Goal: Information Seeking & Learning: Learn about a topic

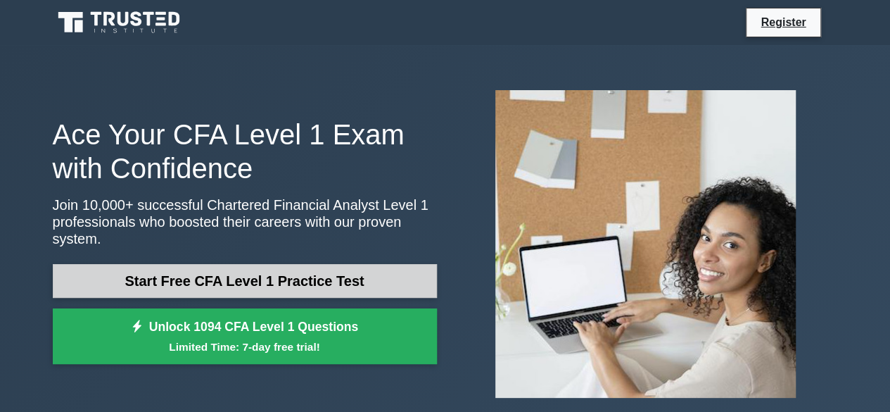
click at [212, 281] on link "Start Free CFA Level 1 Practice Test" at bounding box center [245, 281] width 384 height 34
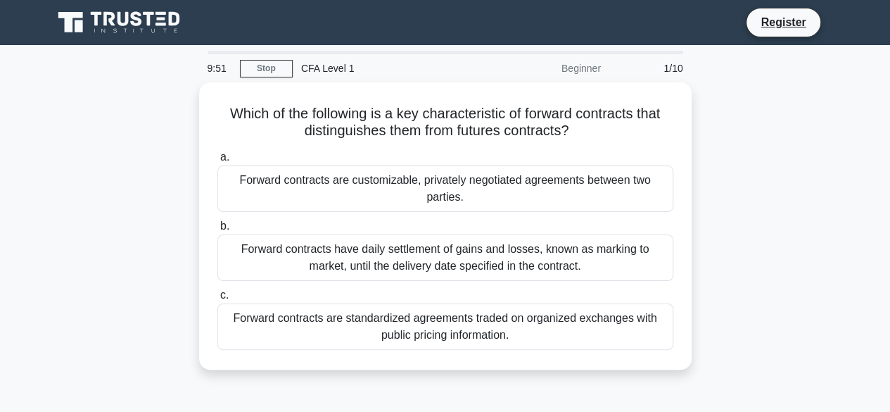
click at [727, 134] on div "Which of the following is a key characteristic of forward contracts that distin…" at bounding box center [445, 234] width 802 height 304
click at [758, 130] on div "Which of the following is a key characteristic of forward contracts that distin…" at bounding box center [445, 234] width 802 height 304
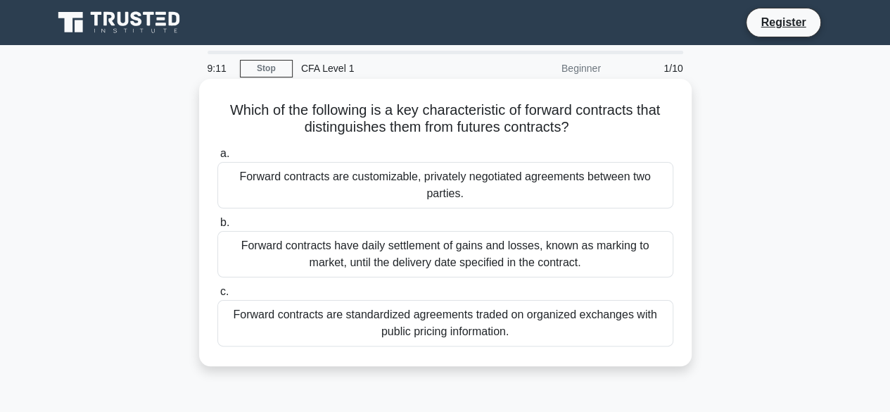
click at [435, 316] on div "Forward contracts are standardized agreements traded on organized exchanges wit…" at bounding box center [445, 323] width 456 height 46
click at [217, 296] on input "c. Forward contracts are standardized agreements traded on organized exchanges …" at bounding box center [217, 291] width 0 height 9
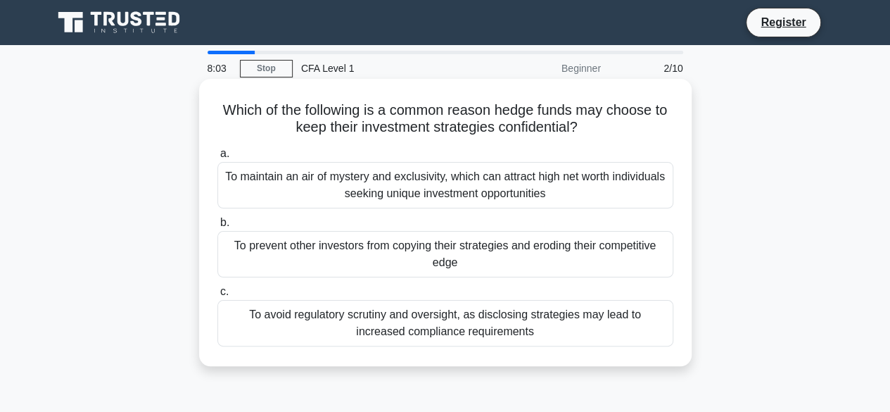
click at [436, 191] on div "To maintain an air of mystery and exclusivity, which can attract high net worth…" at bounding box center [445, 185] width 456 height 46
click at [217, 158] on input "a. To maintain an air of mystery and exclusivity, which can attract high net wo…" at bounding box center [217, 153] width 0 height 9
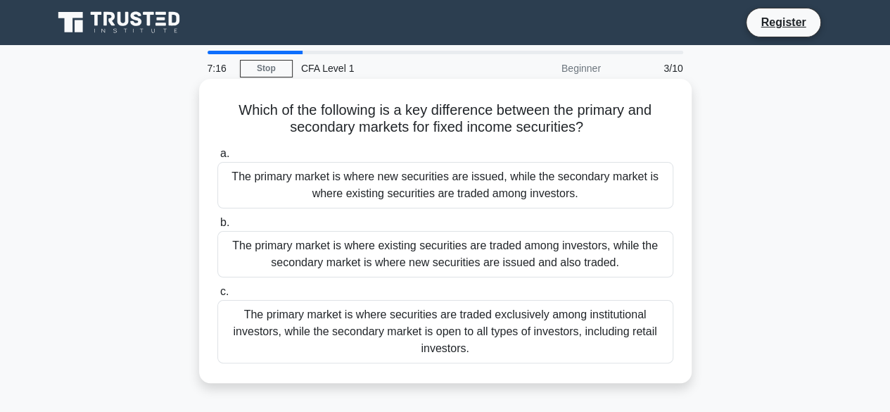
click at [408, 323] on div "The primary market is where securities are traded exclusively among institution…" at bounding box center [445, 331] width 456 height 63
click at [217, 296] on input "c. The primary market is where securities are traded exclusively among institut…" at bounding box center [217, 291] width 0 height 9
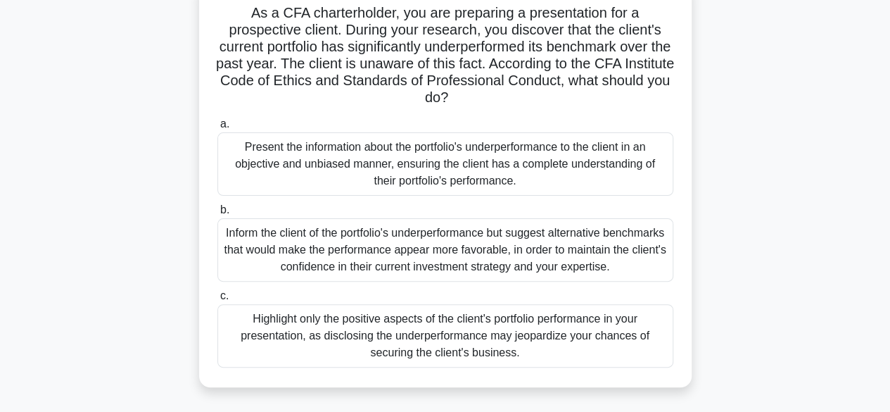
scroll to position [103, 0]
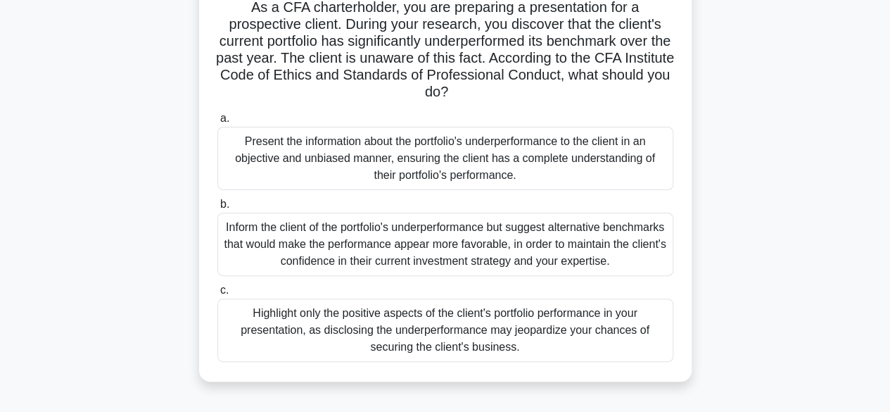
click at [473, 244] on div "Inform the client of the portfolio's underperformance but suggest alternative b…" at bounding box center [445, 243] width 456 height 63
click at [217, 209] on input "b. Inform the client of the portfolio's underperformance but suggest alternativ…" at bounding box center [217, 204] width 0 height 9
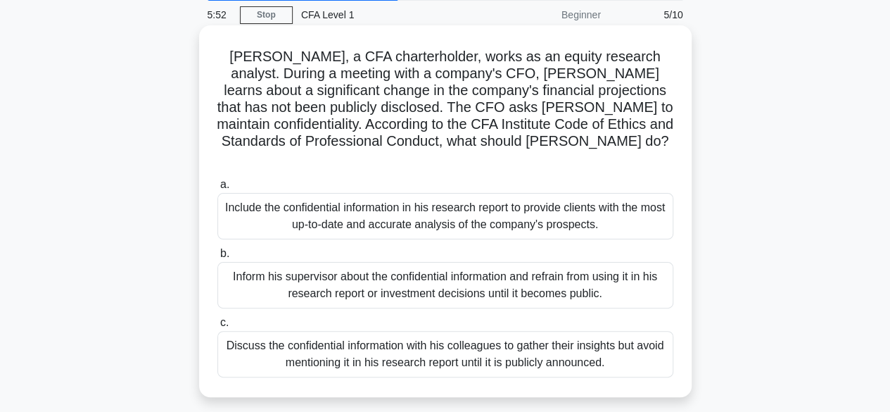
scroll to position [58, 0]
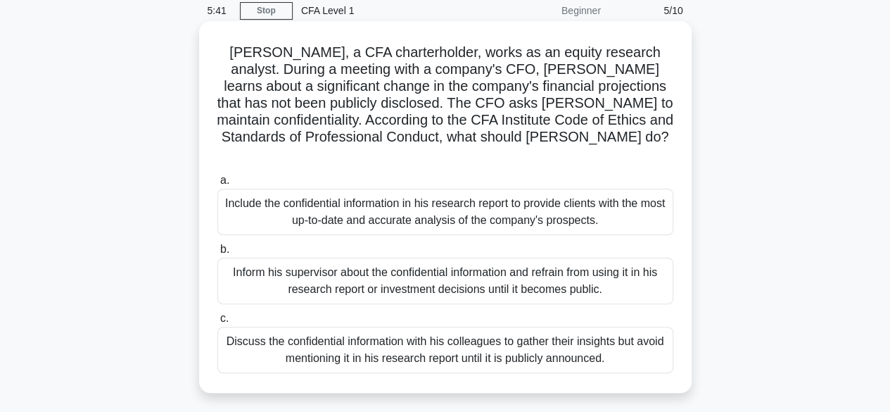
click at [423, 193] on div "Include the confidential information in his research report to provide clients …" at bounding box center [445, 212] width 456 height 46
click at [217, 185] on input "a. Include the confidential information in his research report to provide clien…" at bounding box center [217, 180] width 0 height 9
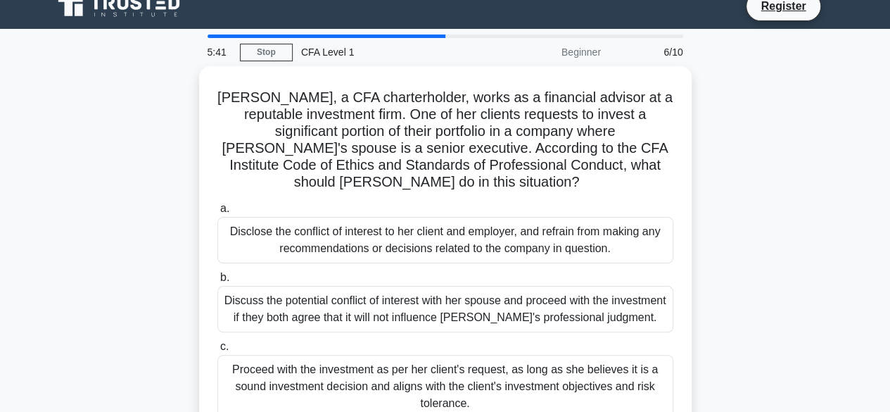
scroll to position [0, 0]
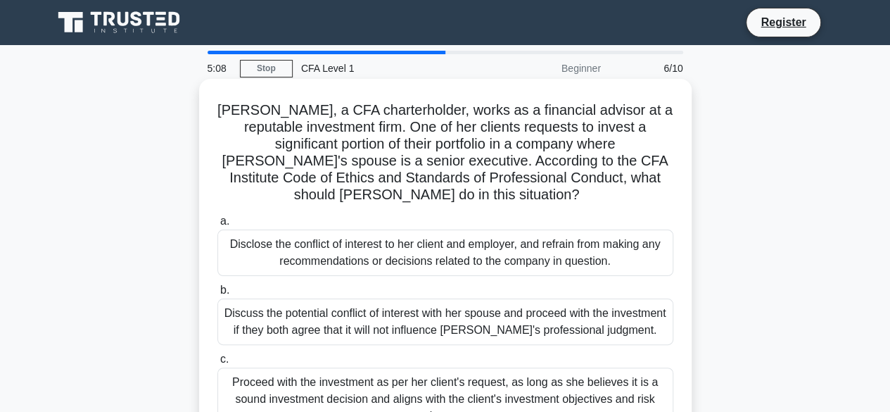
click at [433, 323] on div "Discuss the potential conflict of interest with her spouse and proceed with the…" at bounding box center [445, 321] width 456 height 46
click at [217, 295] on input "b. Discuss the potential conflict of interest with her spouse and proceed with …" at bounding box center [217, 290] width 0 height 9
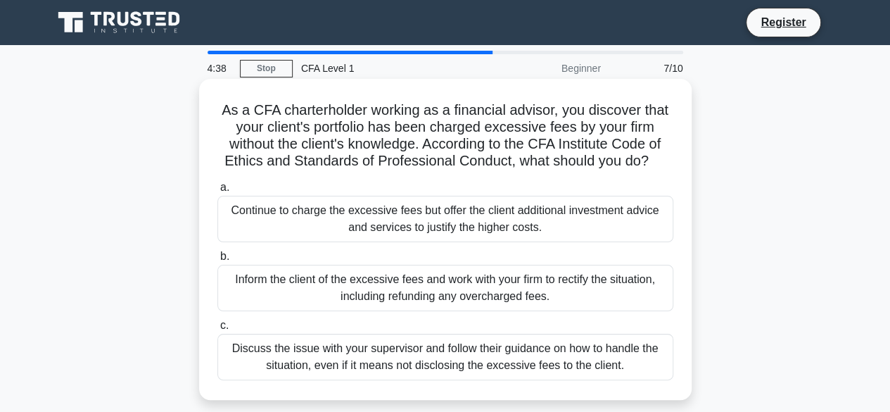
click at [375, 286] on div "Inform the client of the excessive fees and work with your firm to rectify the …" at bounding box center [445, 288] width 456 height 46
click at [217, 261] on input "b. Inform the client of the excessive fees and work with your firm to rectify t…" at bounding box center [217, 256] width 0 height 9
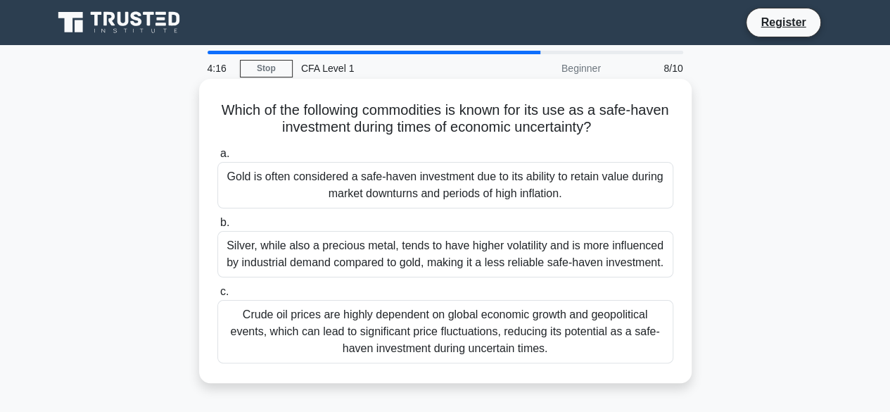
click at [329, 177] on div "Gold is often considered a safe-haven investment due to its ability to retain v…" at bounding box center [445, 185] width 456 height 46
click at [217, 158] on input "a. Gold is often considered a safe-haven investment due to its ability to retai…" at bounding box center [217, 153] width 0 height 9
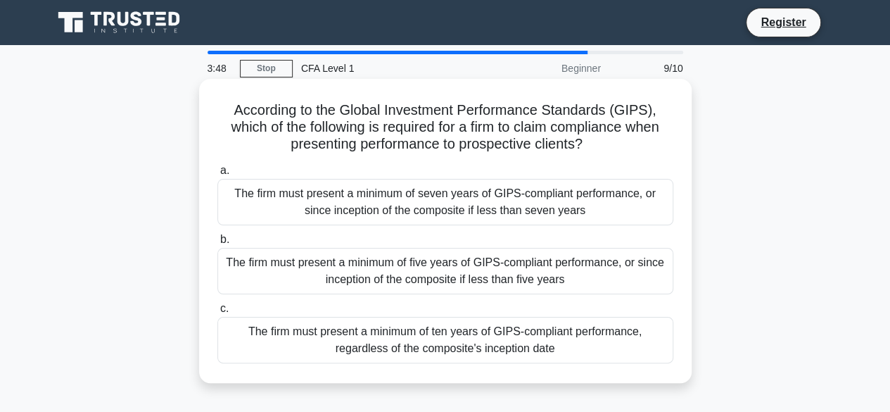
click at [330, 274] on div "The firm must present a minimum of five years of GIPS-compliant performance, or…" at bounding box center [445, 271] width 456 height 46
click at [217, 244] on input "b. The firm must present a minimum of five years of GIPS-compliant performance,…" at bounding box center [217, 239] width 0 height 9
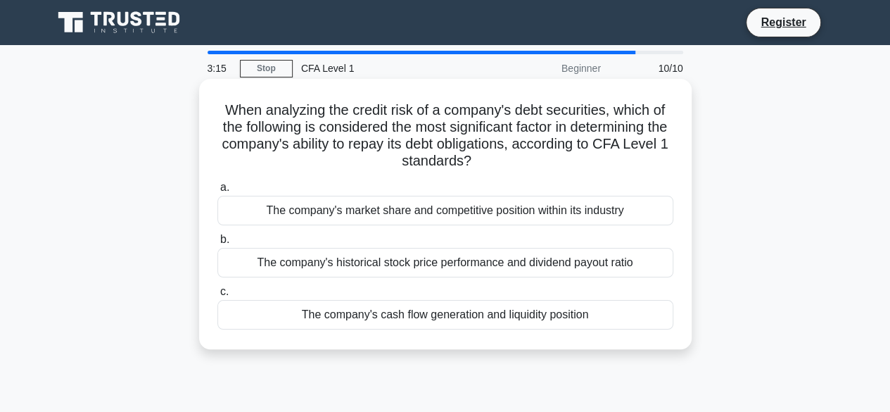
click at [333, 307] on div "The company's cash flow generation and liquidity position" at bounding box center [445, 315] width 456 height 30
click at [217, 296] on input "c. The company's cash flow generation and liquidity position" at bounding box center [217, 291] width 0 height 9
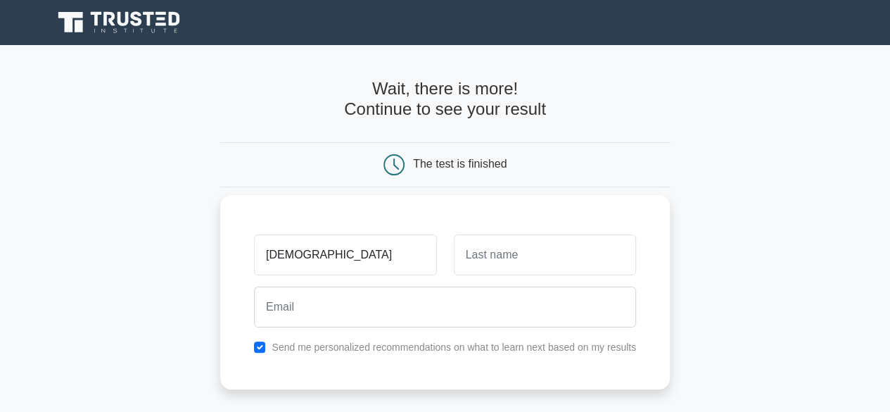
type input "[DEMOGRAPHIC_DATA]"
click at [476, 253] on input "text" at bounding box center [545, 254] width 182 height 41
type input "Ridzki"
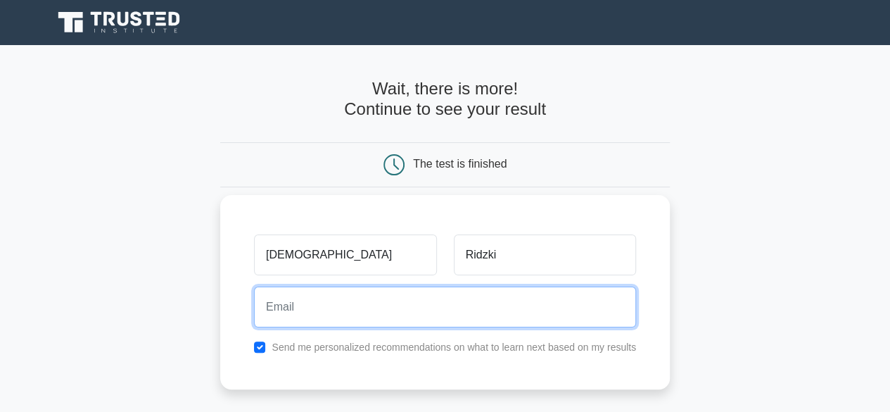
click at [461, 313] on input "email" at bounding box center [445, 306] width 382 height 41
type input "muh.ridzki@gmail.com"
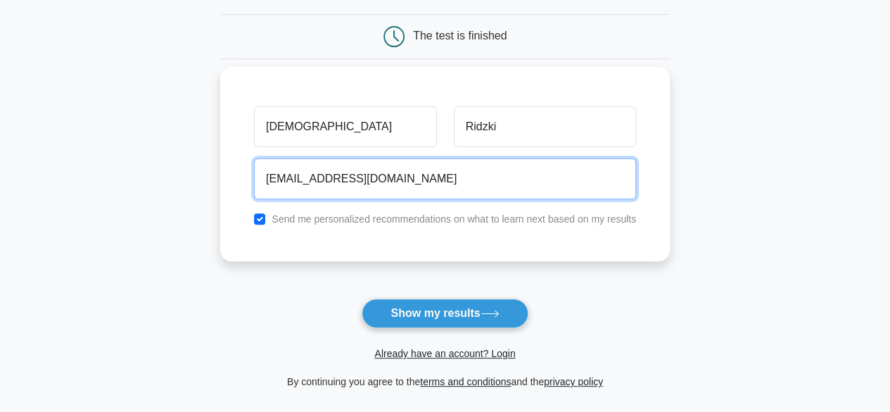
scroll to position [129, 0]
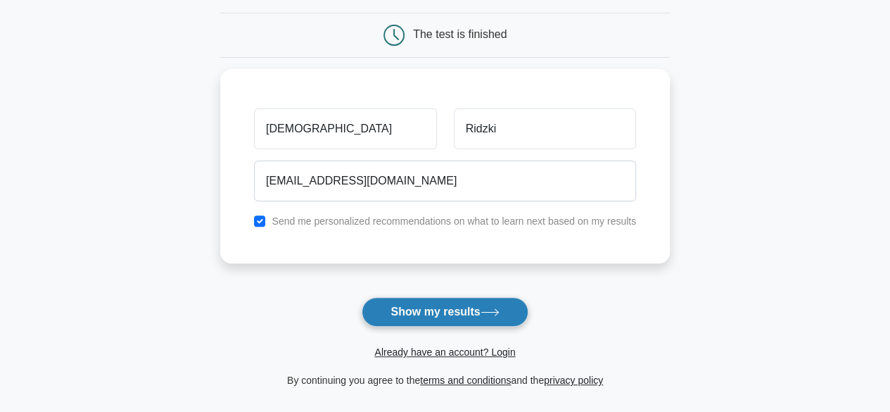
click at [428, 300] on button "Show my results" at bounding box center [445, 312] width 166 height 30
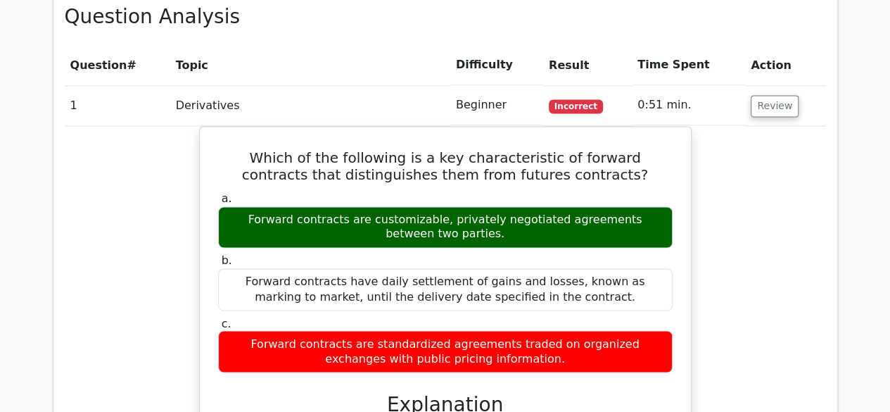
scroll to position [1045, 0]
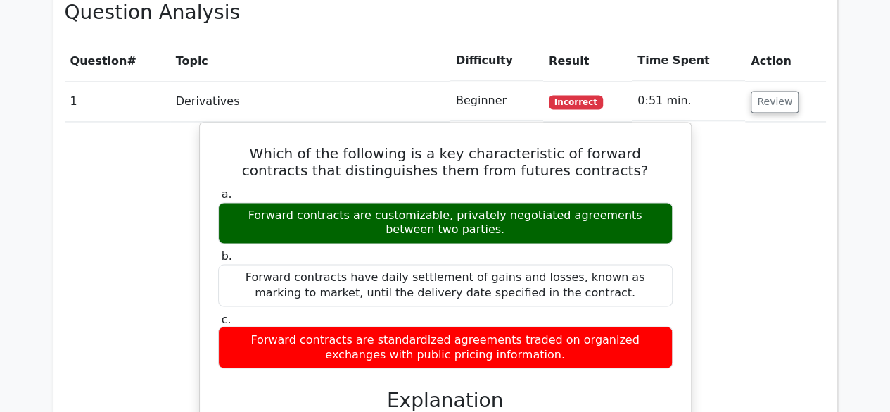
click at [751, 129] on div "Which of the following is a key characteristic of forward contracts that distin…" at bounding box center [445, 383] width 761 height 522
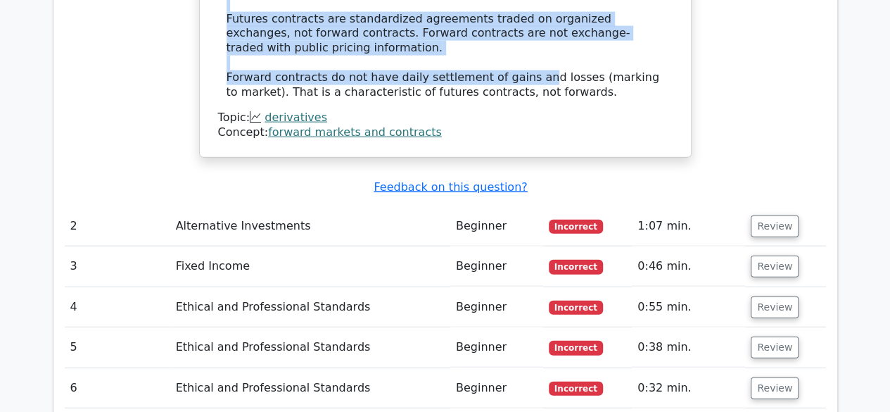
scroll to position [1398, 0]
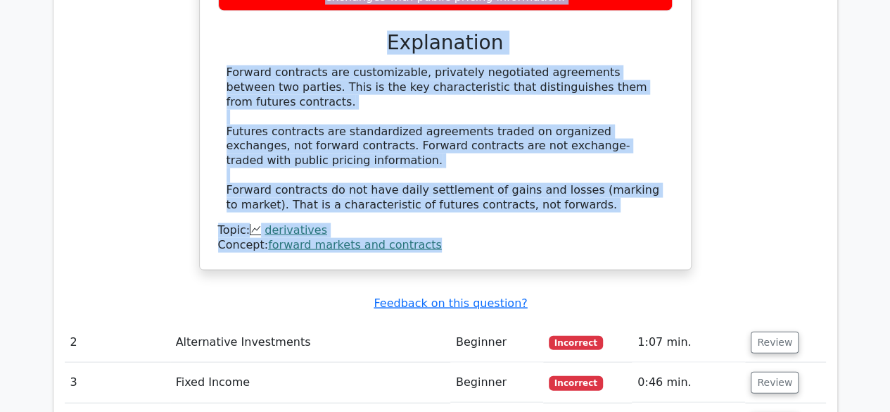
drag, startPoint x: 223, startPoint y: 119, endPoint x: 470, endPoint y: 165, distance: 251.2
click at [470, 165] on div "Which of the following is a key characteristic of forward contracts that distin…" at bounding box center [445, 17] width 480 height 492
copy div "Which of the following is a key characteristic of forward contracts that distin…"
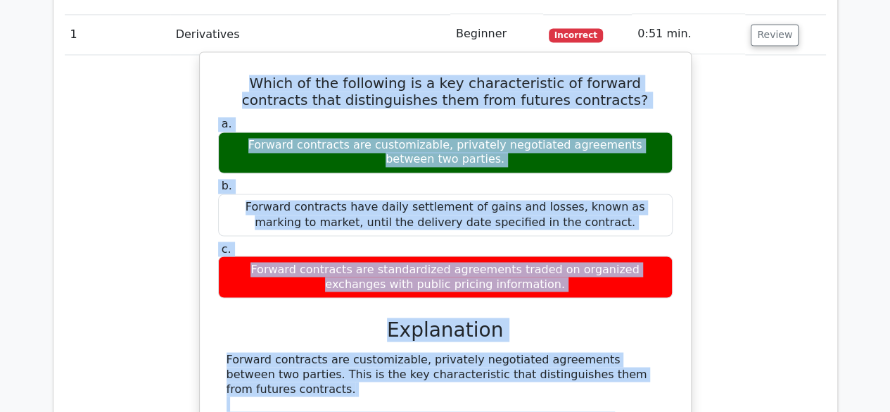
scroll to position [1112, 0]
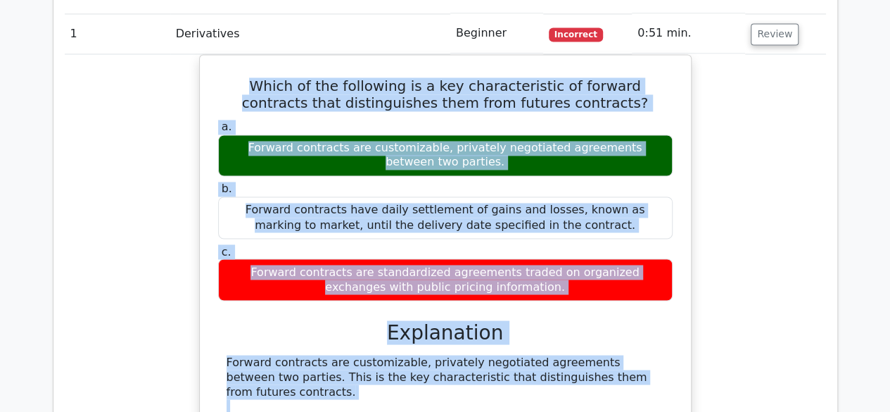
click at [713, 54] on div "Which of the following is a key characteristic of forward contracts that distin…" at bounding box center [445, 315] width 761 height 522
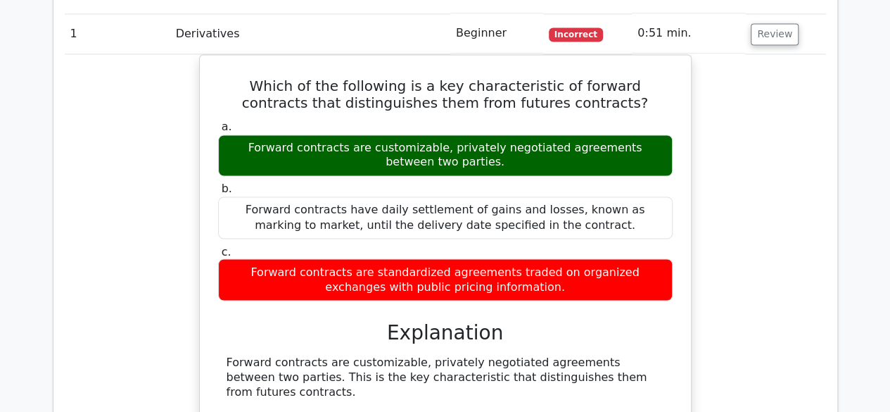
click at [745, 123] on div "Which of the following is a key characteristic of forward contracts that distin…" at bounding box center [445, 315] width 761 height 522
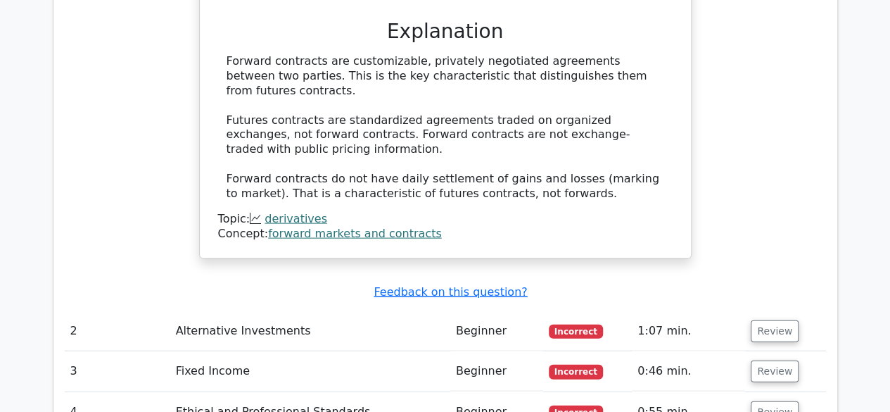
scroll to position [1426, 0]
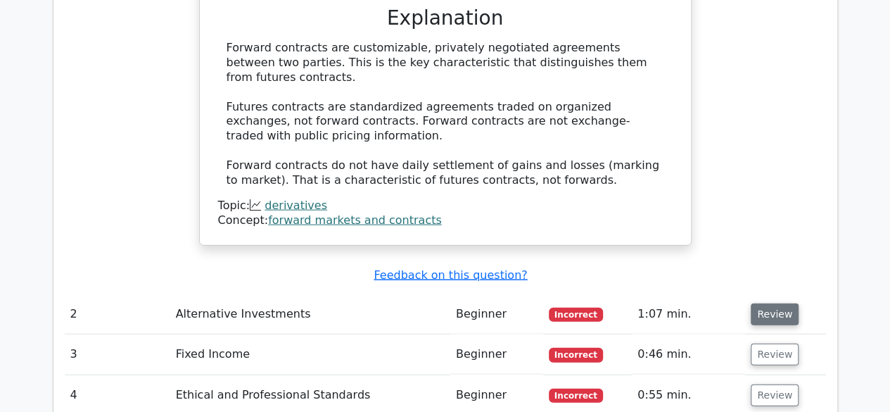
click at [777, 303] on button "Review" at bounding box center [775, 314] width 48 height 22
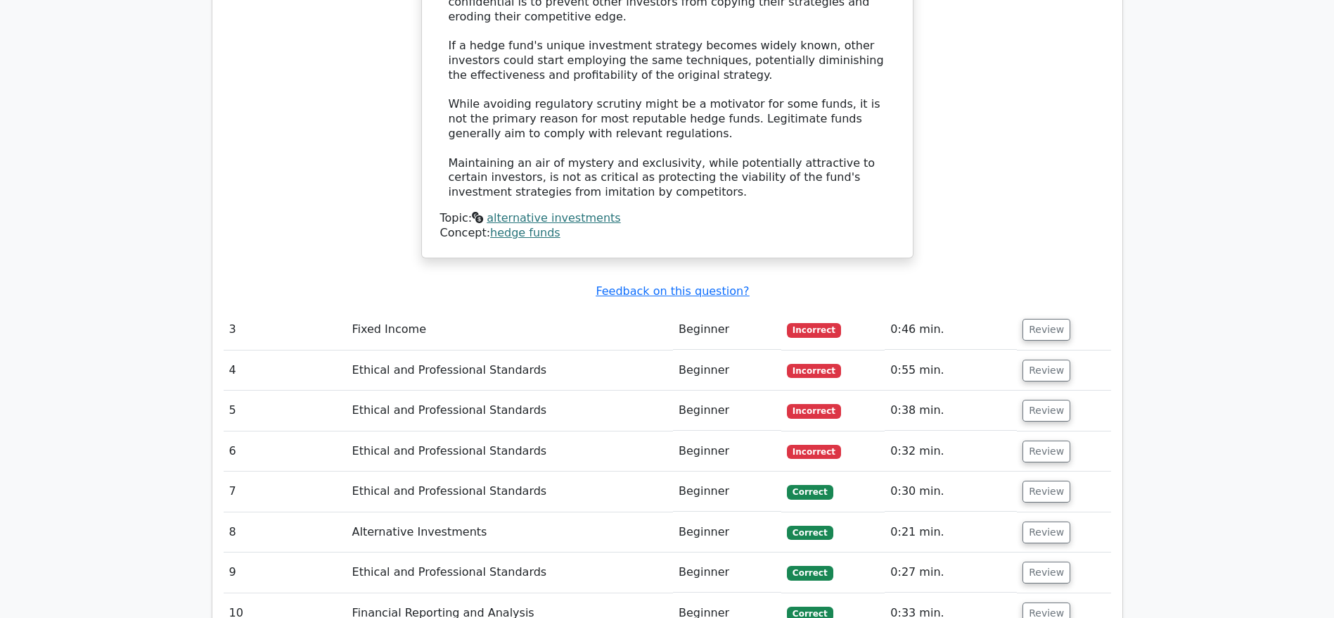
scroll to position [2079, 0]
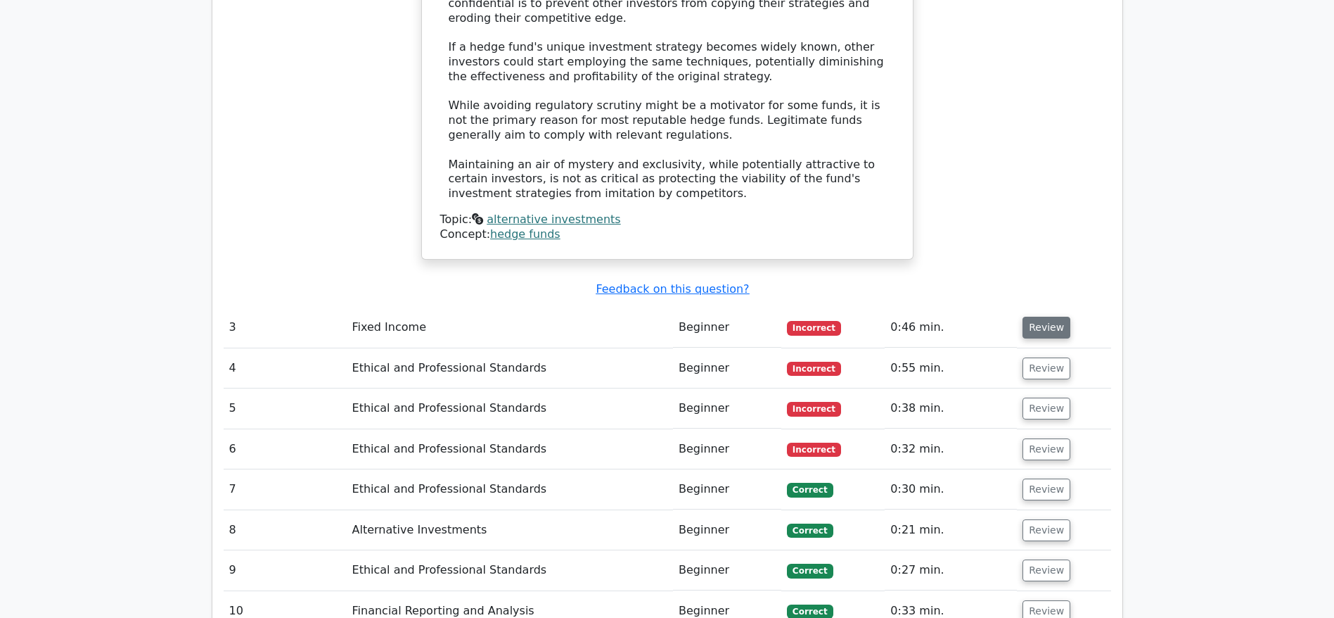
click at [889, 317] on button "Review" at bounding box center [1047, 328] width 48 height 22
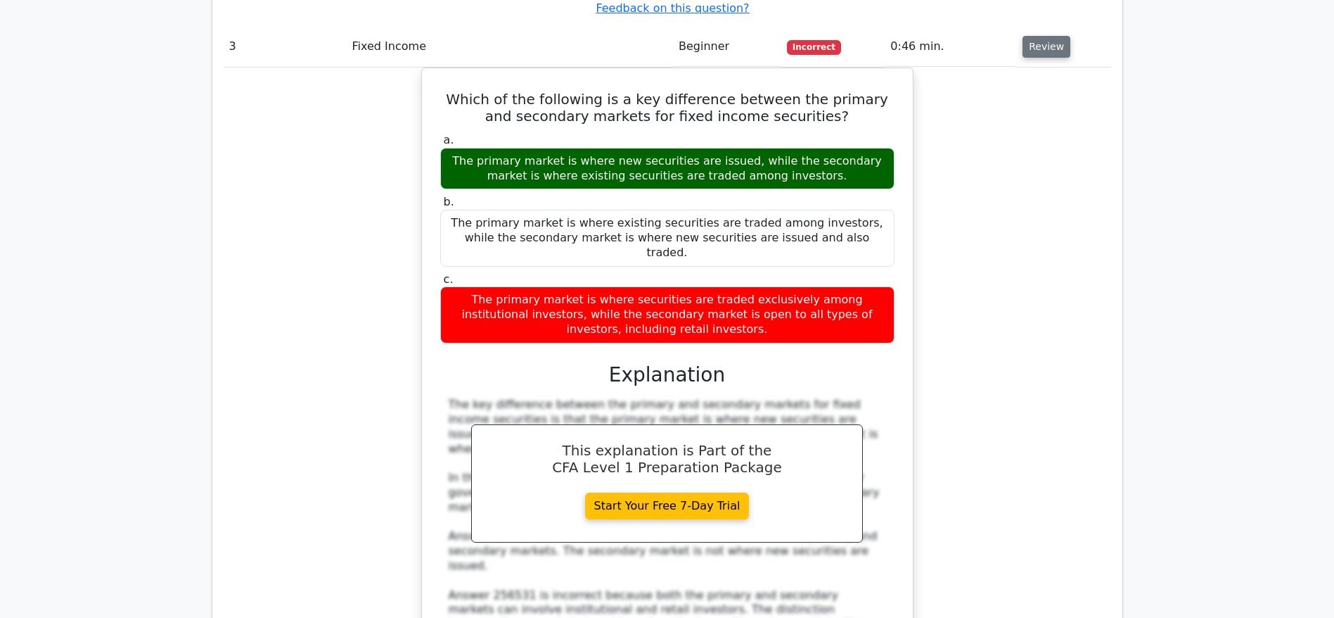
scroll to position [2361, 0]
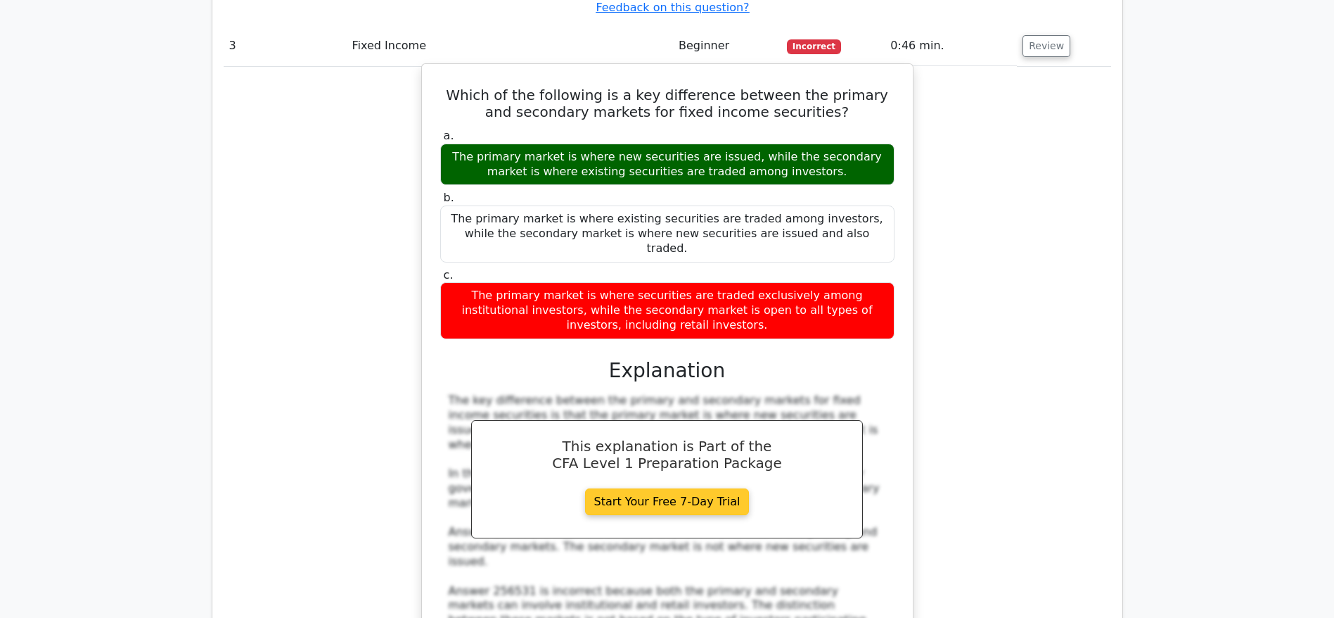
click at [705, 411] on link "Start Your Free 7-Day Trial" at bounding box center [667, 501] width 165 height 27
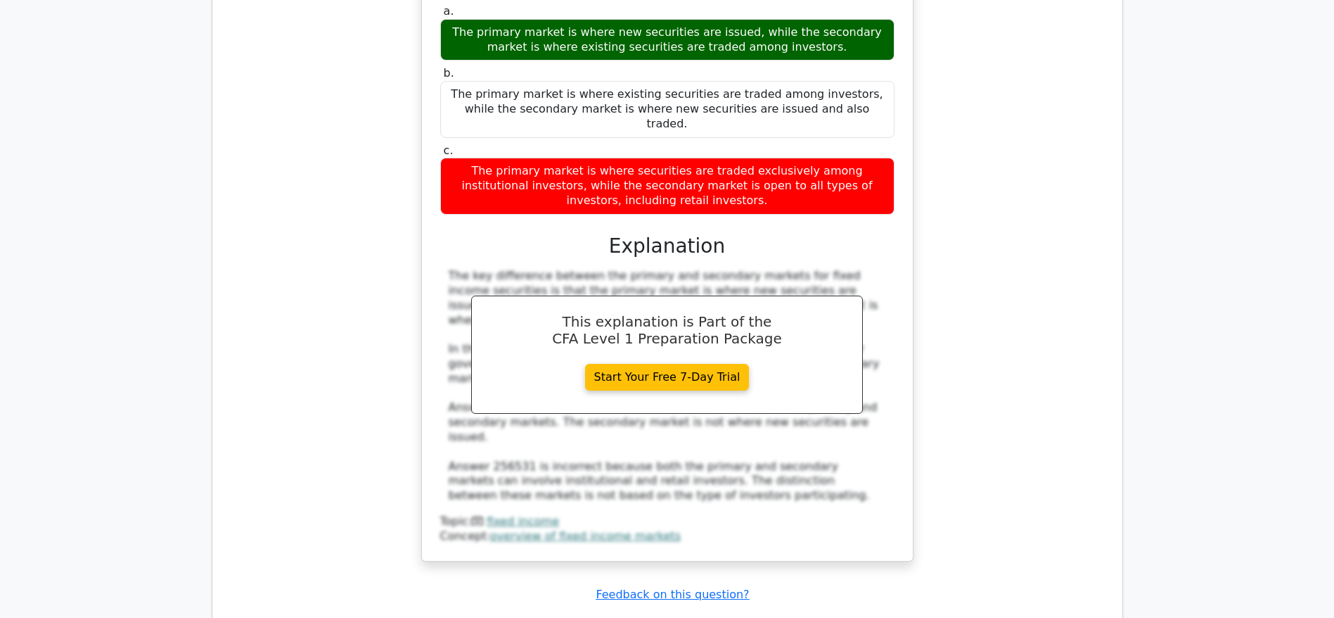
scroll to position [2575, 0]
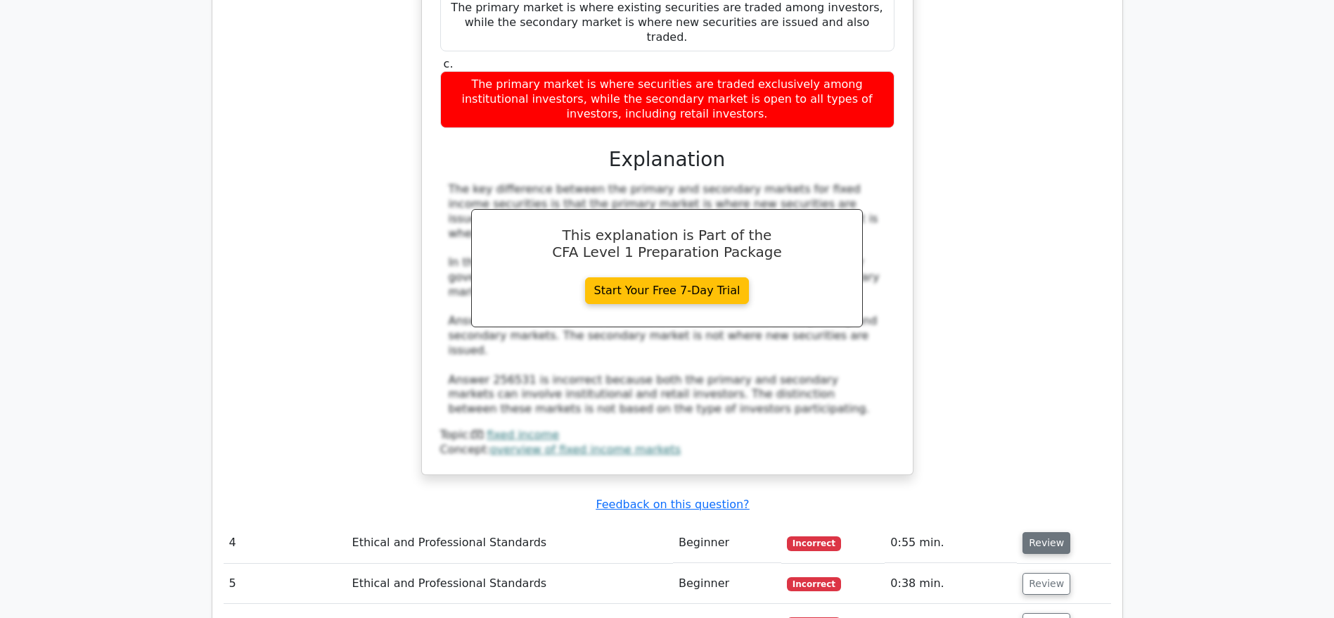
click at [889, 411] on button "Review" at bounding box center [1047, 543] width 48 height 22
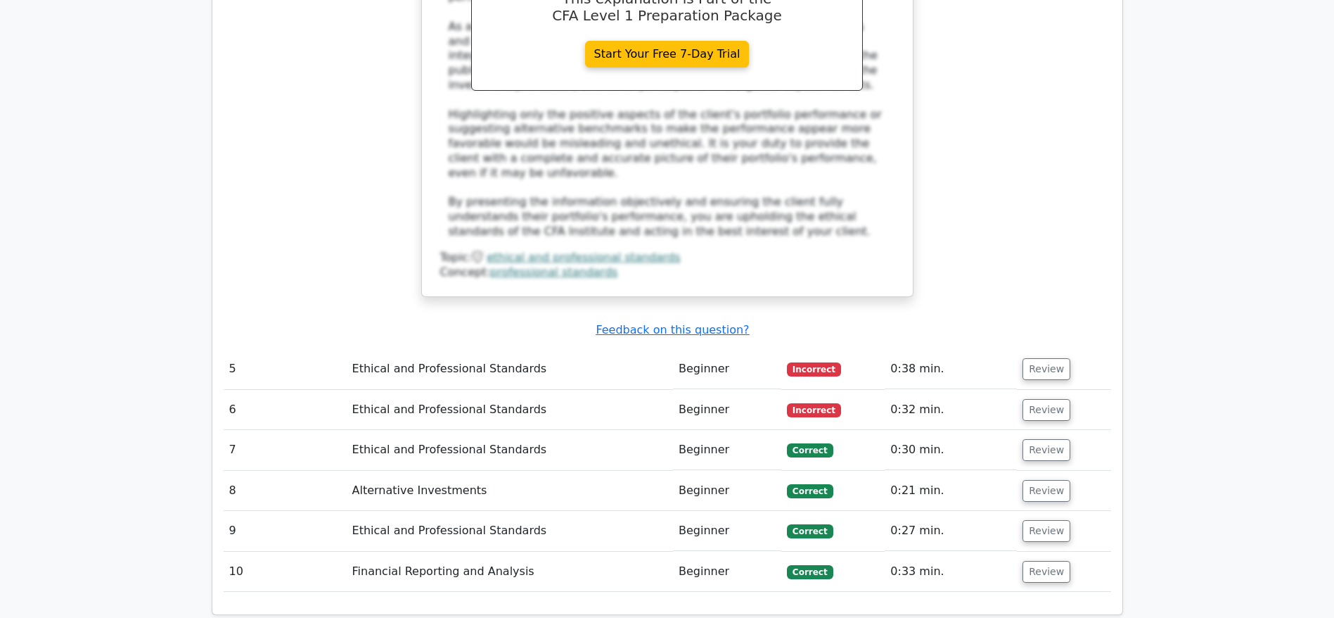
scroll to position [3622, 0]
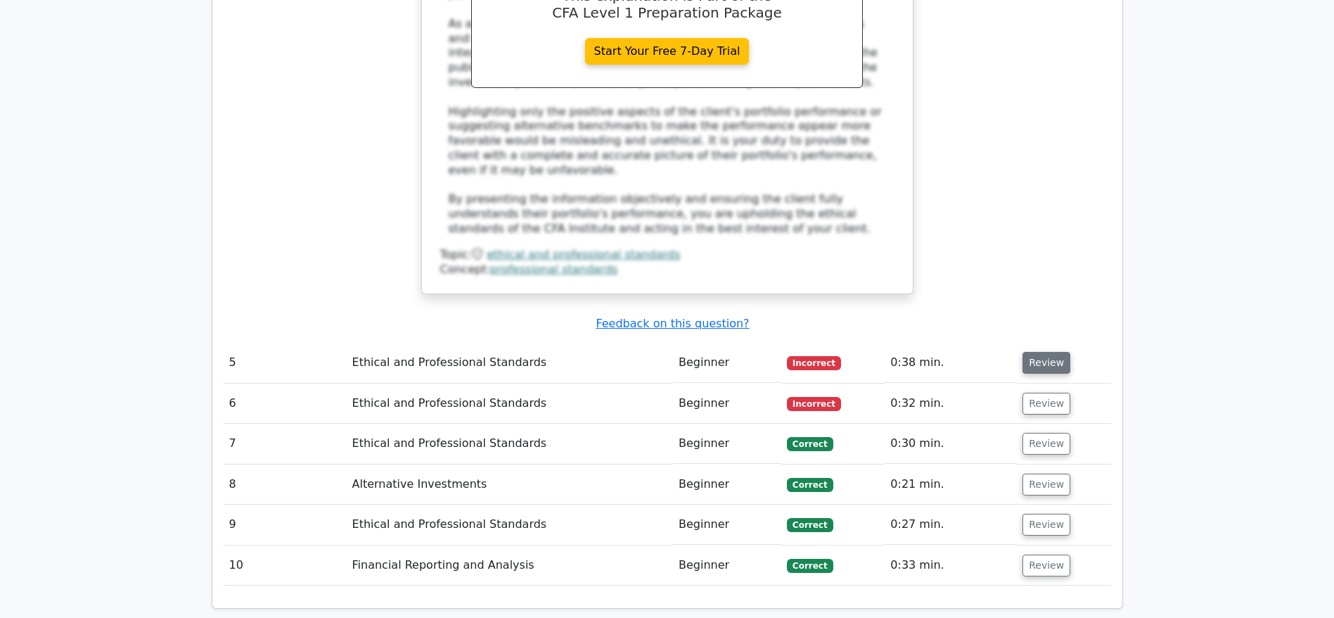
click at [889, 352] on button "Review" at bounding box center [1047, 363] width 48 height 22
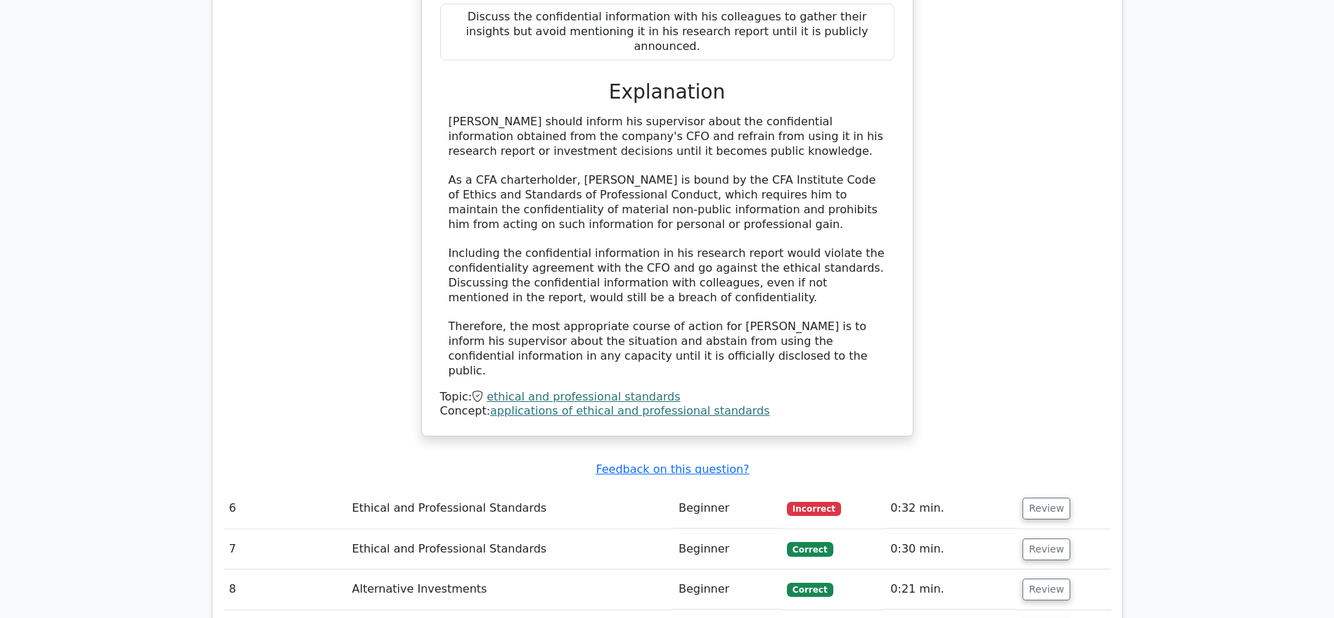
scroll to position [4317, 0]
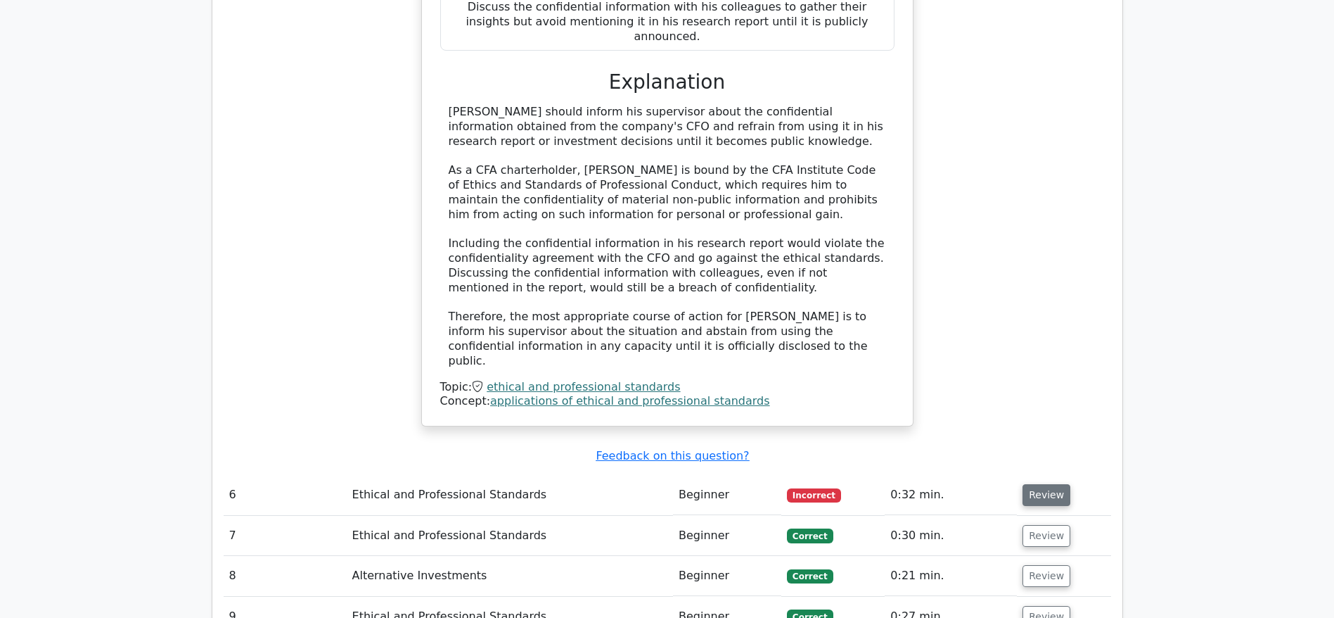
click at [889, 411] on button "Review" at bounding box center [1047, 495] width 48 height 22
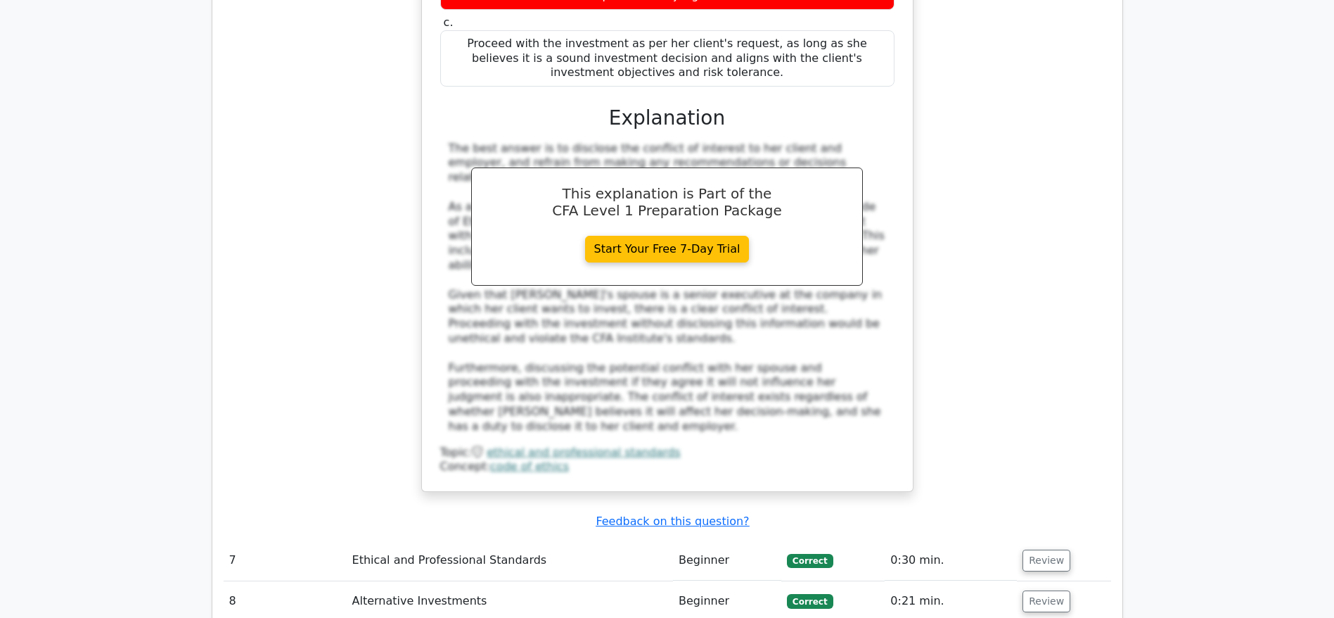
scroll to position [5128, 0]
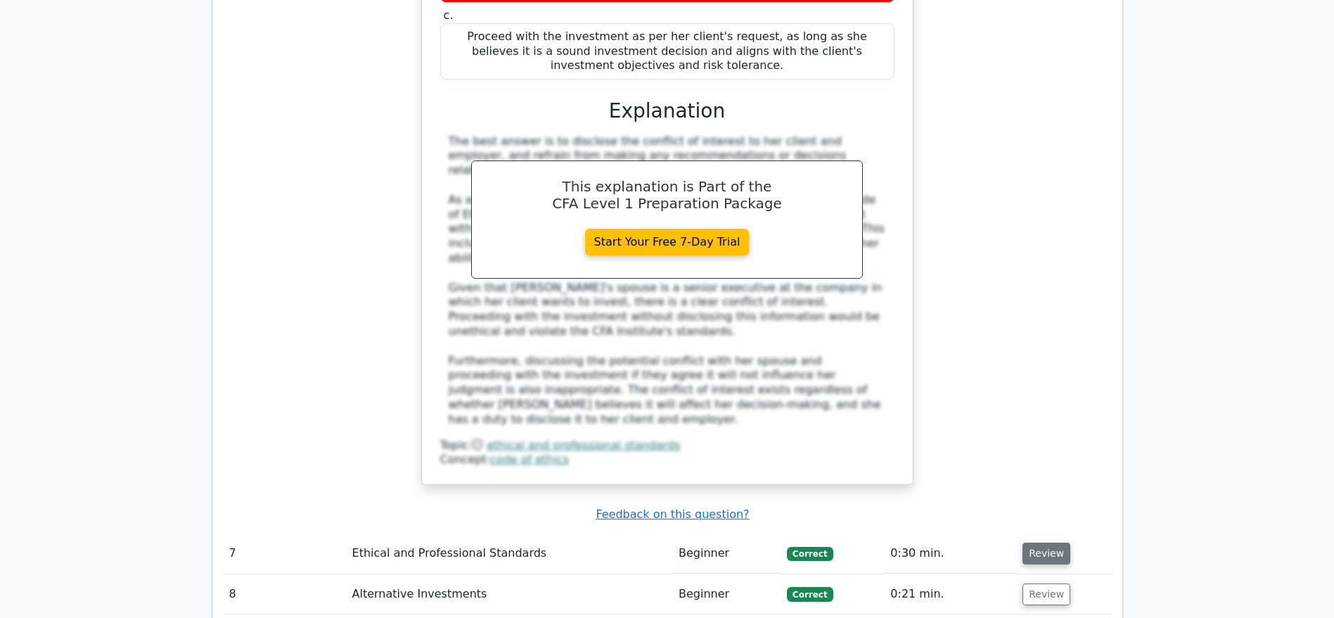
click at [889, 411] on button "Review" at bounding box center [1047, 553] width 48 height 22
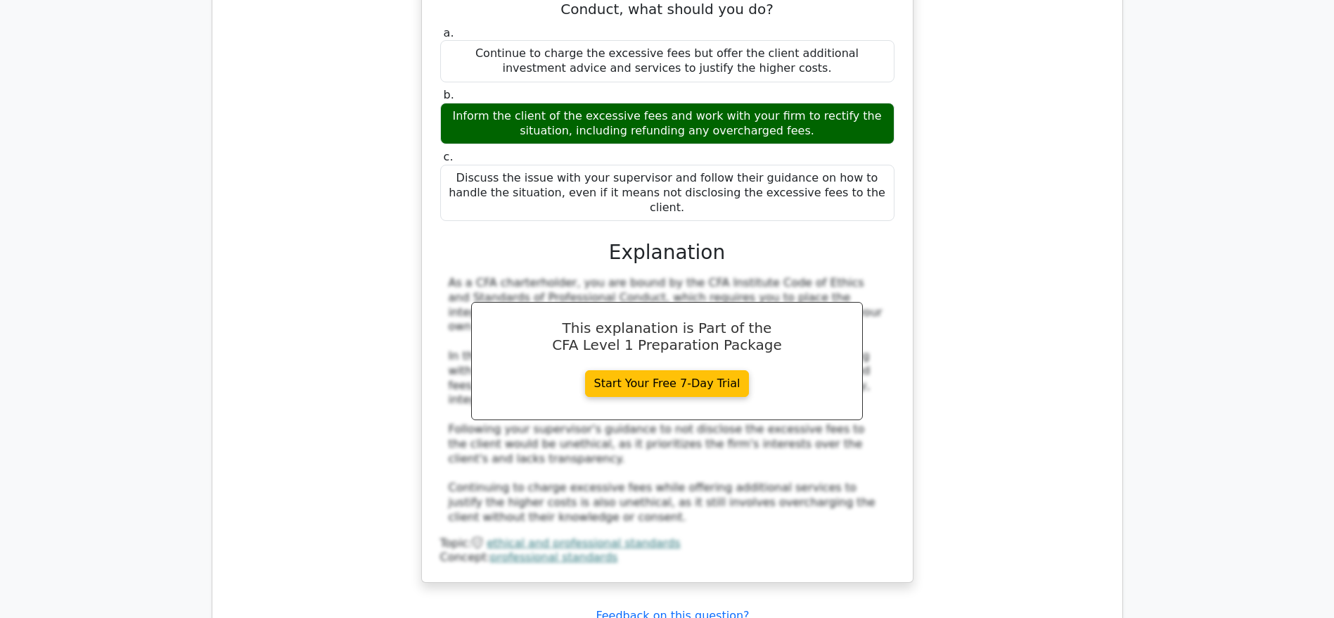
scroll to position [5834, 0]
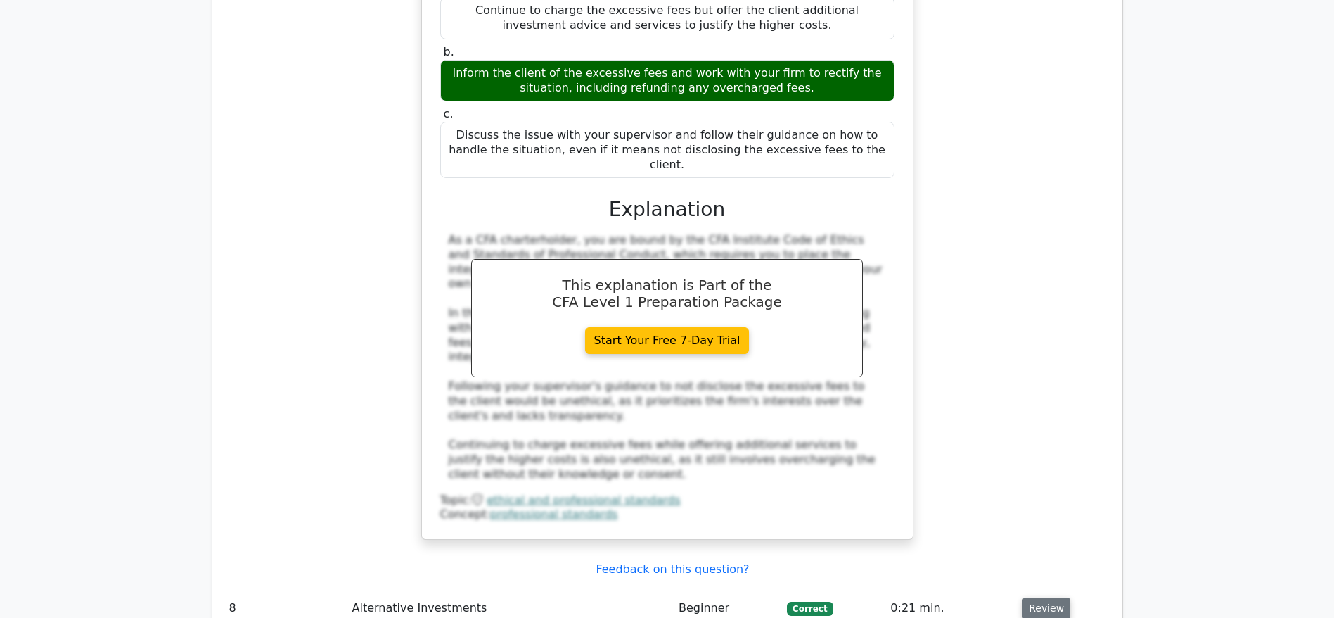
click at [889, 411] on button "Review" at bounding box center [1047, 608] width 48 height 22
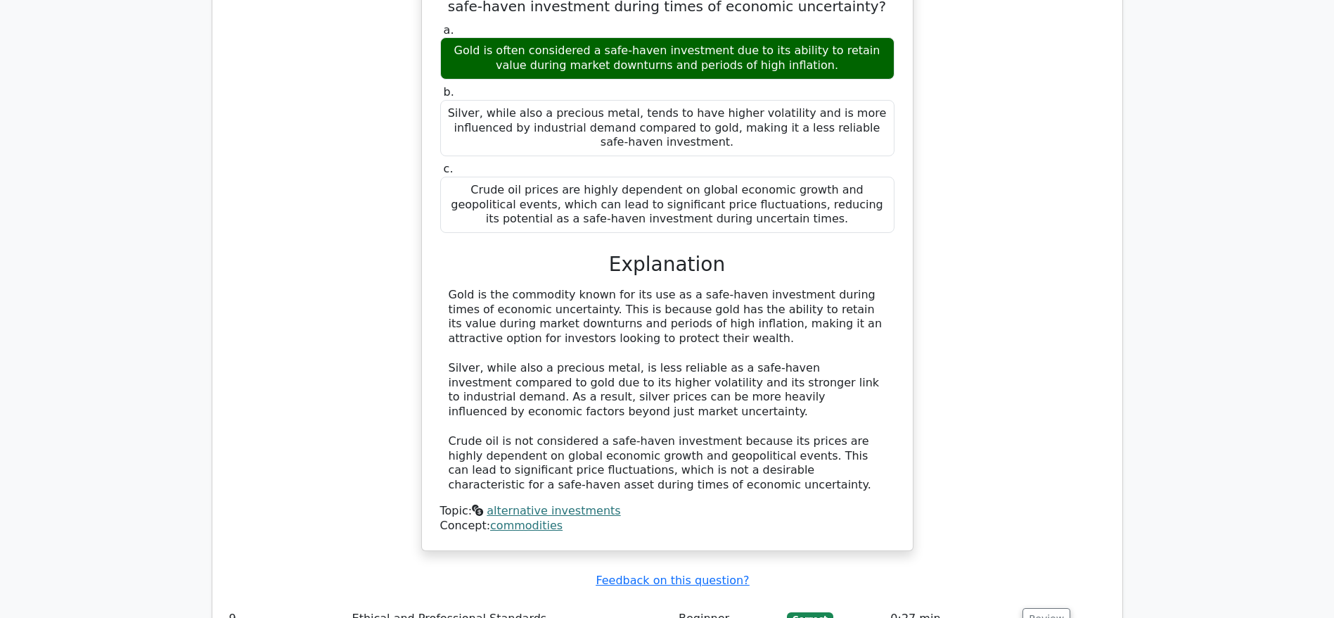
scroll to position [6507, 0]
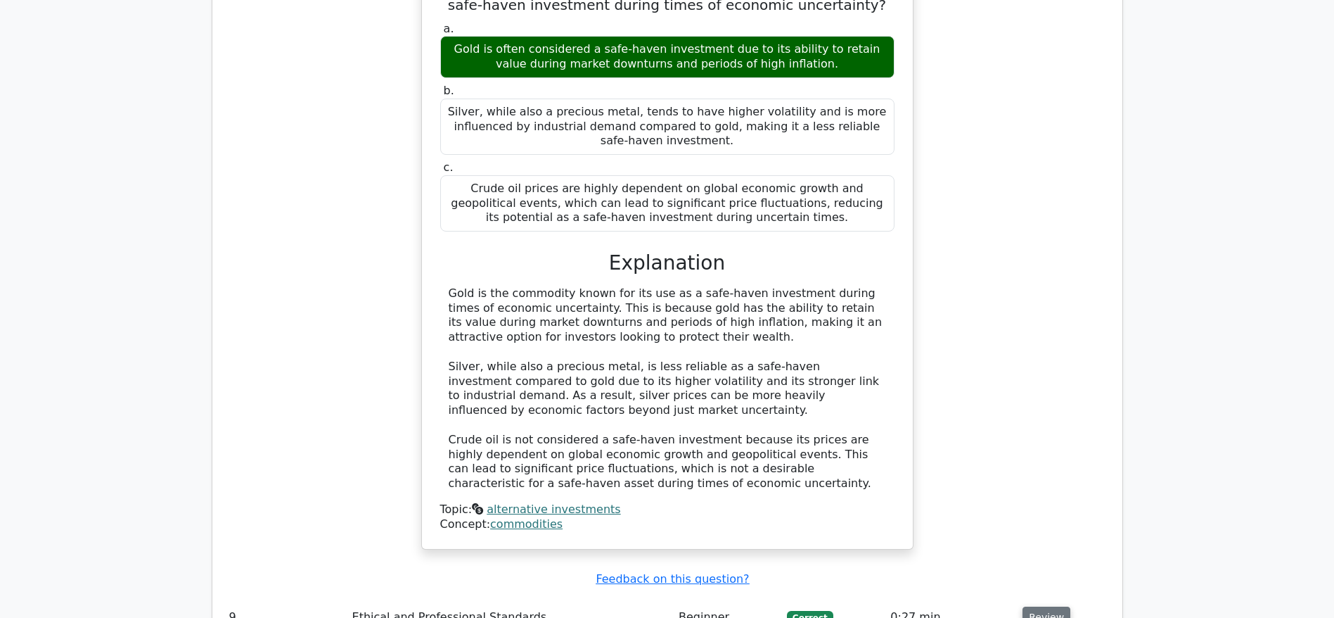
click at [889, 411] on button "Review" at bounding box center [1047, 617] width 48 height 22
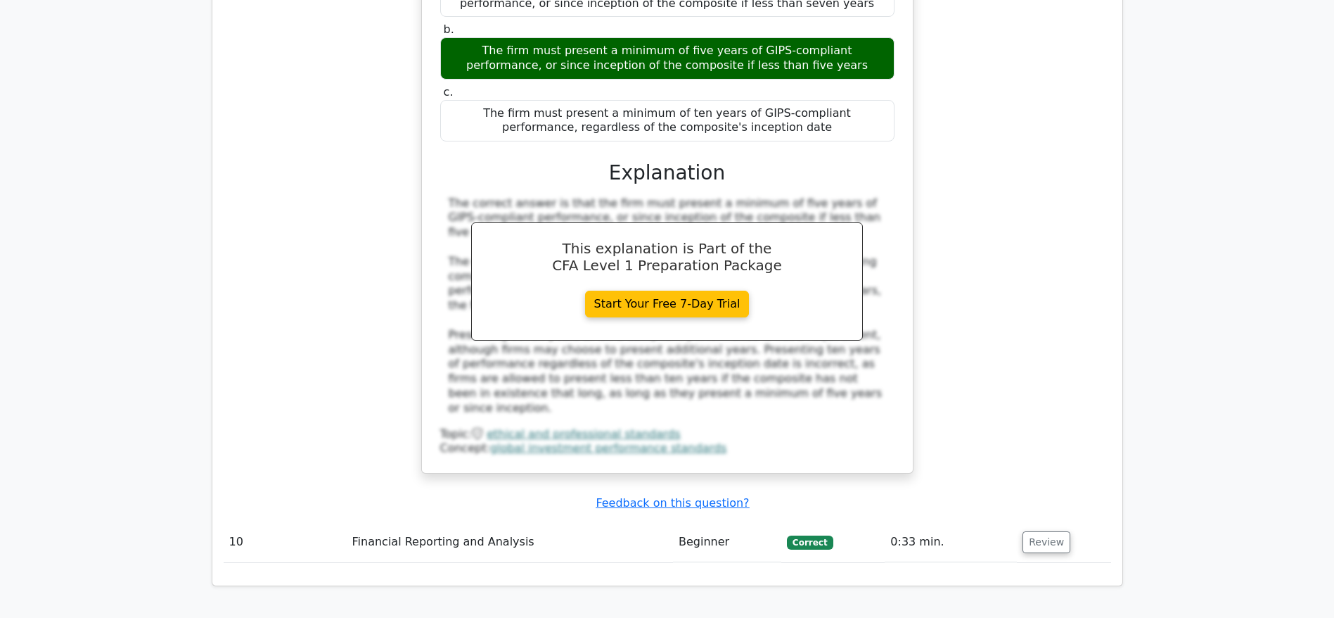
scroll to position [7286, 0]
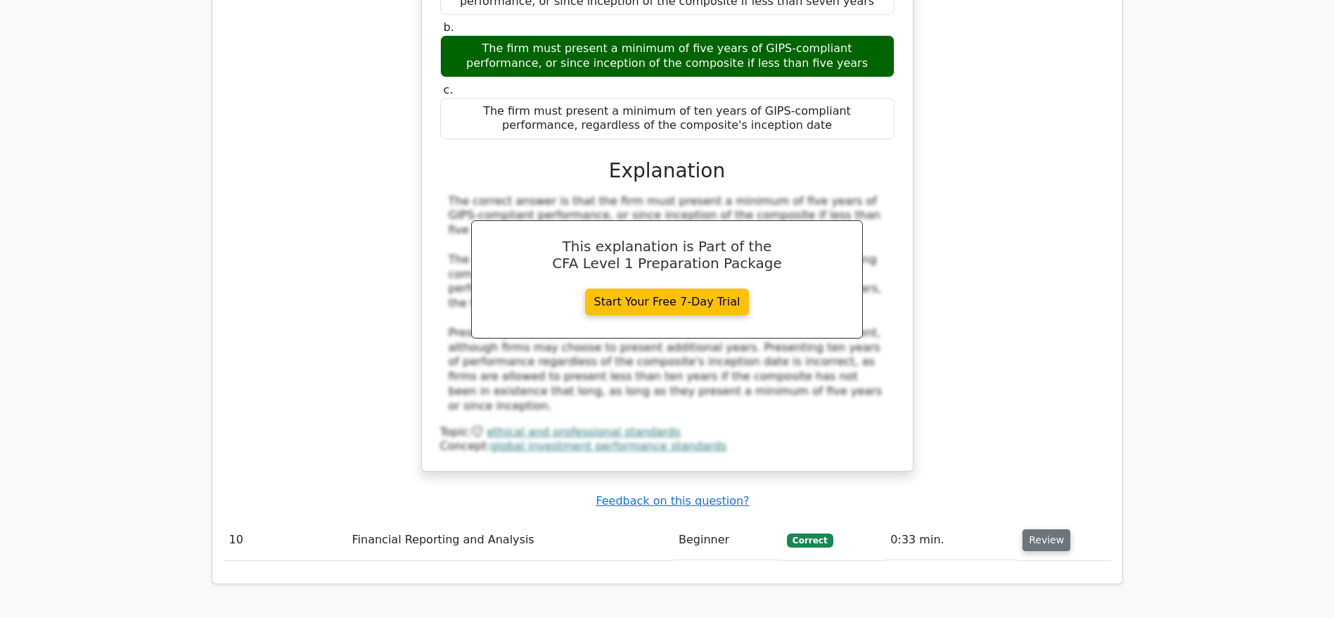
click at [889, 411] on button "Review" at bounding box center [1047, 540] width 48 height 22
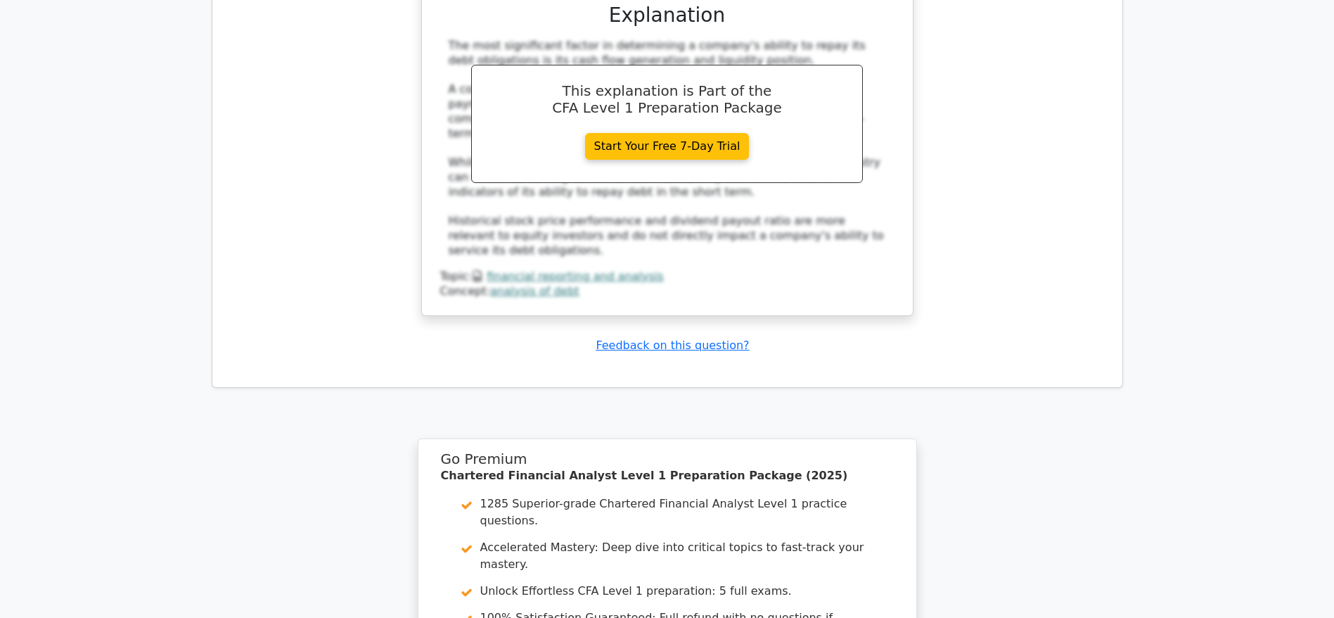
scroll to position [8120, 0]
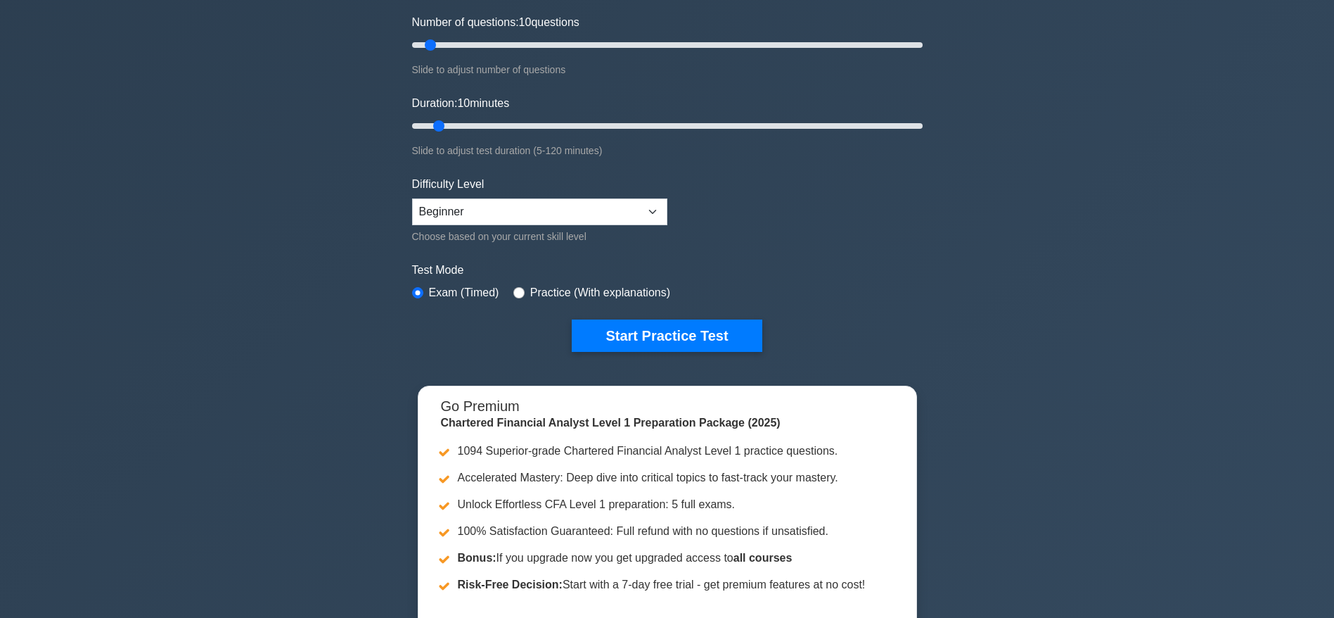
scroll to position [179, 0]
click at [658, 329] on button "Start Practice Test" at bounding box center [667, 335] width 190 height 32
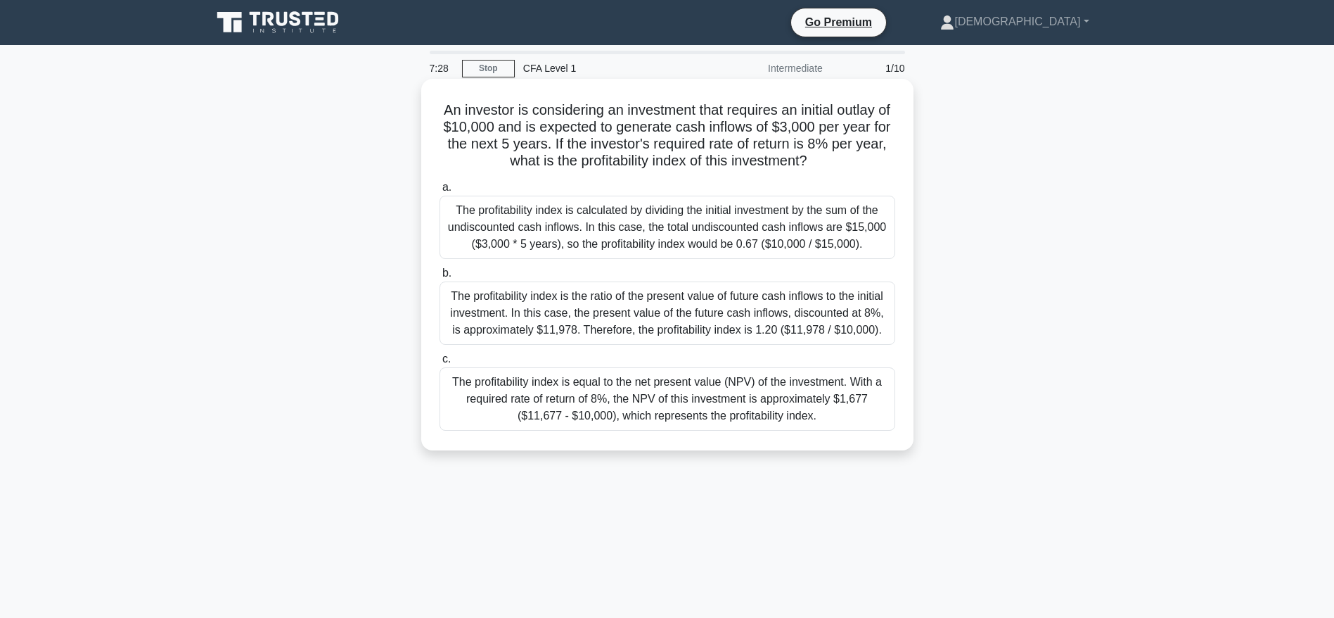
click at [692, 290] on div "The profitability index is the ratio of the present value of future cash inflow…" at bounding box center [668, 312] width 456 height 63
click at [440, 278] on input "b. The profitability index is the ratio of the present value of future cash inf…" at bounding box center [440, 273] width 0 height 9
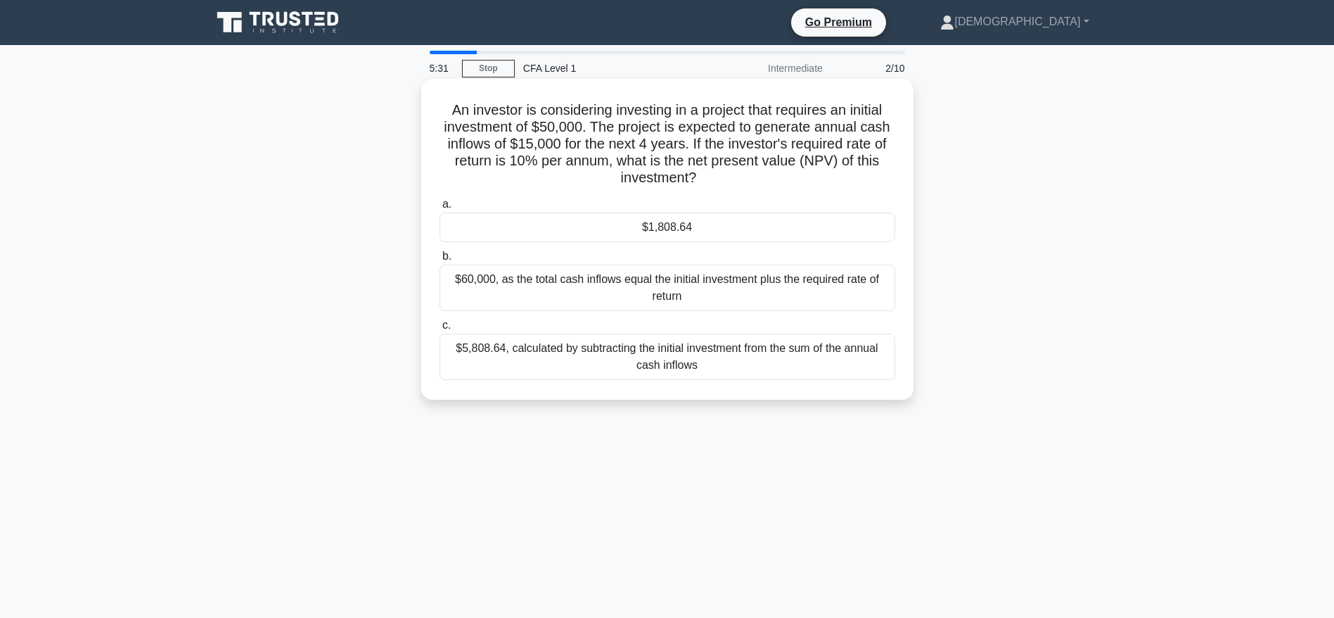
click at [670, 221] on div "$1,808.64" at bounding box center [668, 227] width 456 height 30
click at [440, 209] on input "a. $1,808.64" at bounding box center [440, 204] width 0 height 9
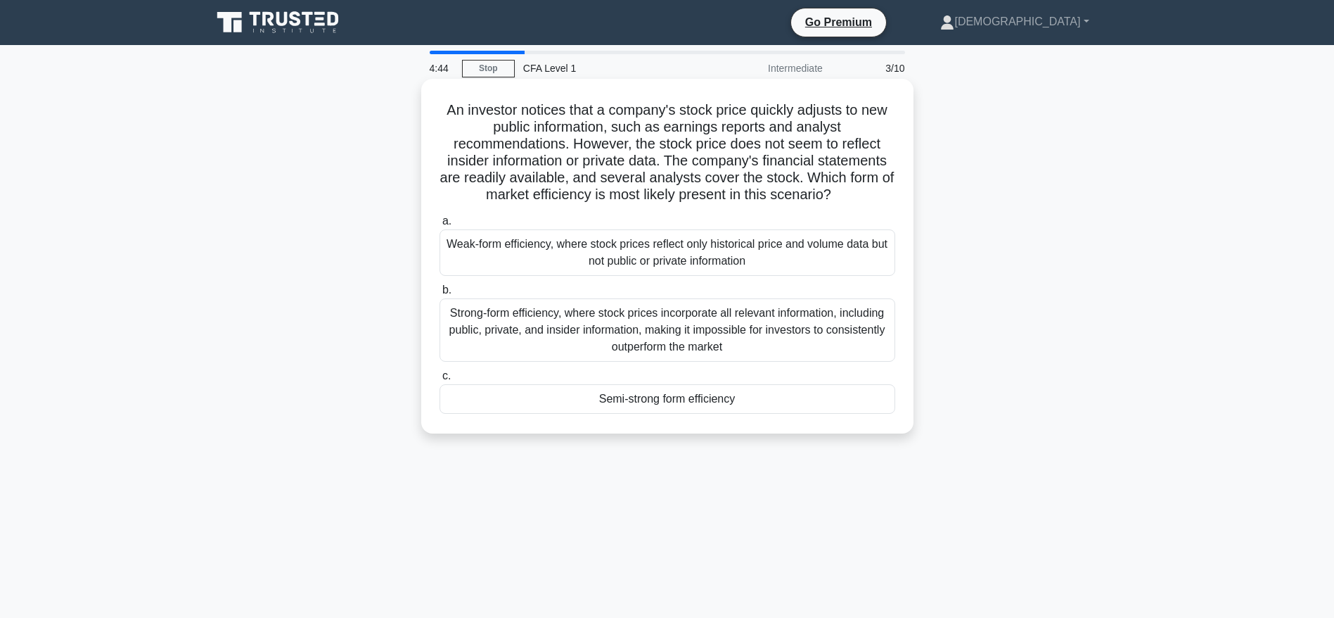
click at [623, 319] on div "Strong-form efficiency, where stock prices incorporate all relevant information…" at bounding box center [668, 329] width 456 height 63
click at [440, 295] on input "b. Strong-form efficiency, where stock prices incorporate all relevant informat…" at bounding box center [440, 290] width 0 height 9
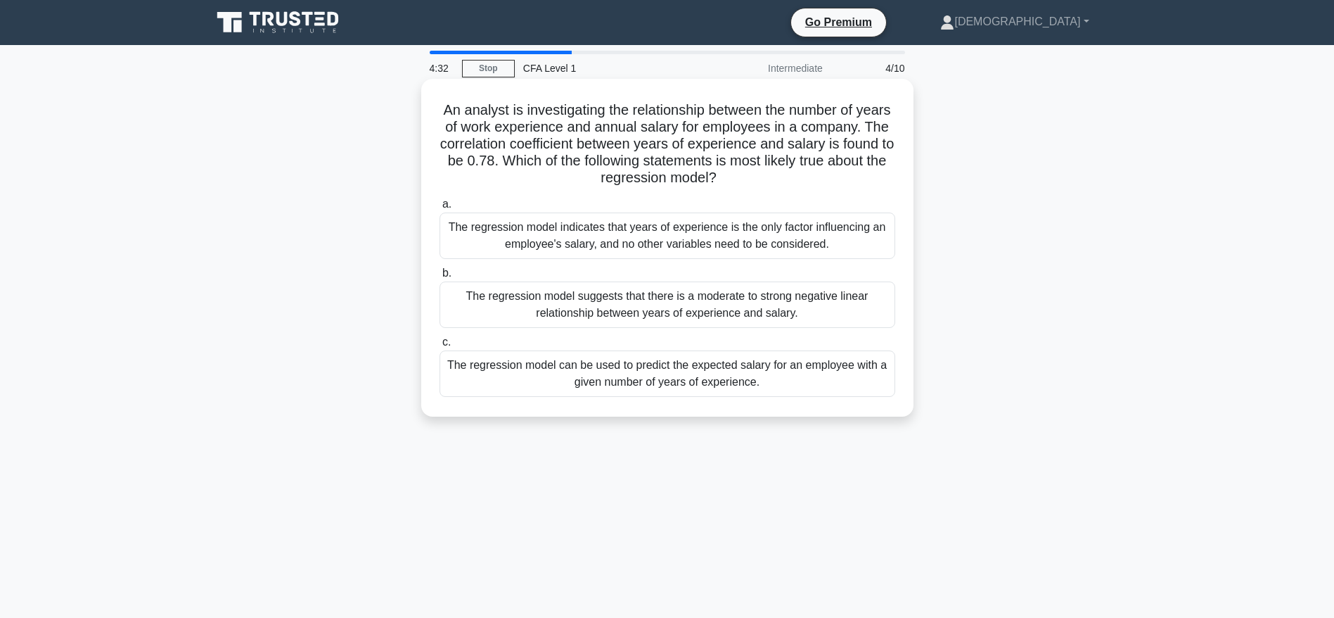
click at [625, 236] on div "The regression model indicates that years of experience is the only factor infl…" at bounding box center [668, 235] width 456 height 46
click at [440, 209] on input "a. The regression model indicates that years of experience is the only factor i…" at bounding box center [440, 204] width 0 height 9
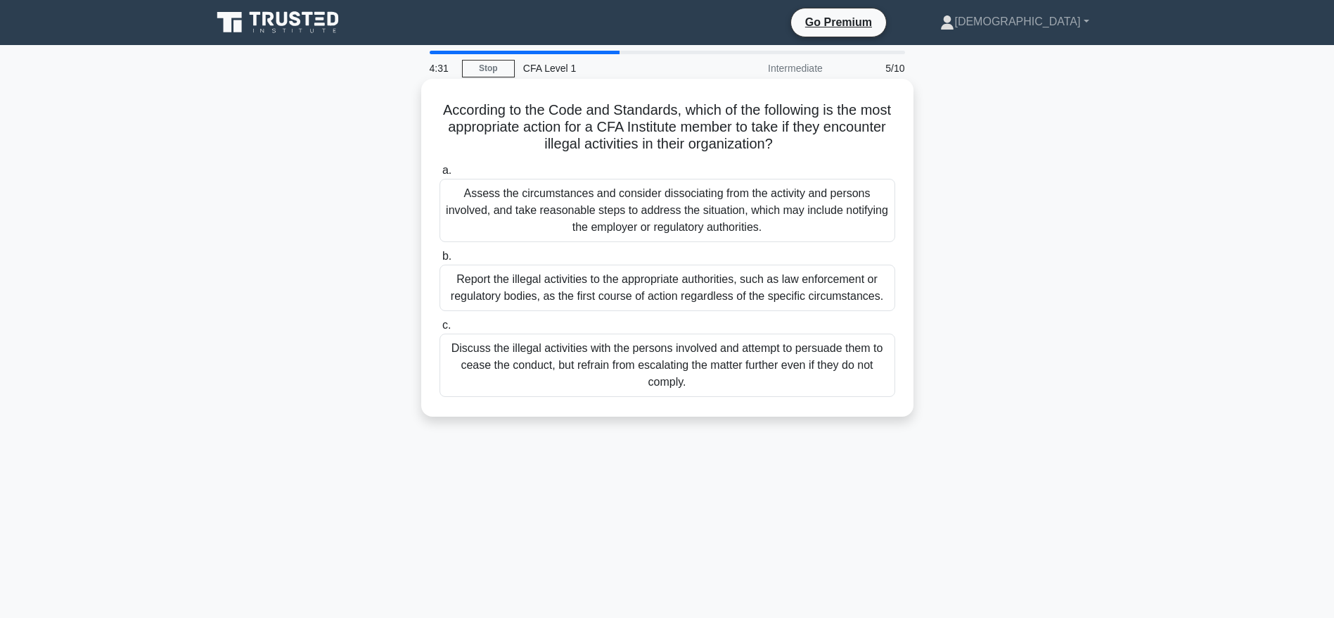
click at [603, 282] on div "Report the illegal activities to the appropriate authorities, such as law enfor…" at bounding box center [668, 288] width 456 height 46
click at [440, 261] on input "b. Report the illegal activities to the appropriate authorities, such as law en…" at bounding box center [440, 256] width 0 height 9
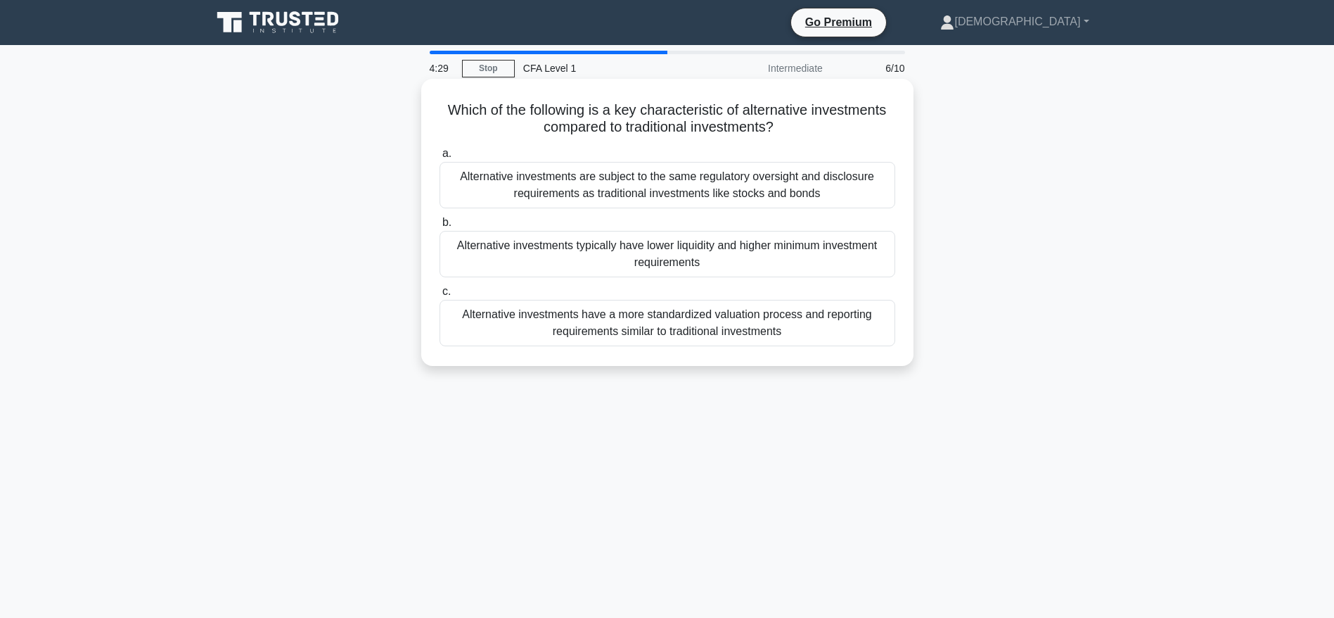
click at [647, 193] on div "Alternative investments are subject to the same regulatory oversight and disclo…" at bounding box center [668, 185] width 456 height 46
click at [440, 158] on input "a. Alternative investments are subject to the same regulatory oversight and dis…" at bounding box center [440, 153] width 0 height 9
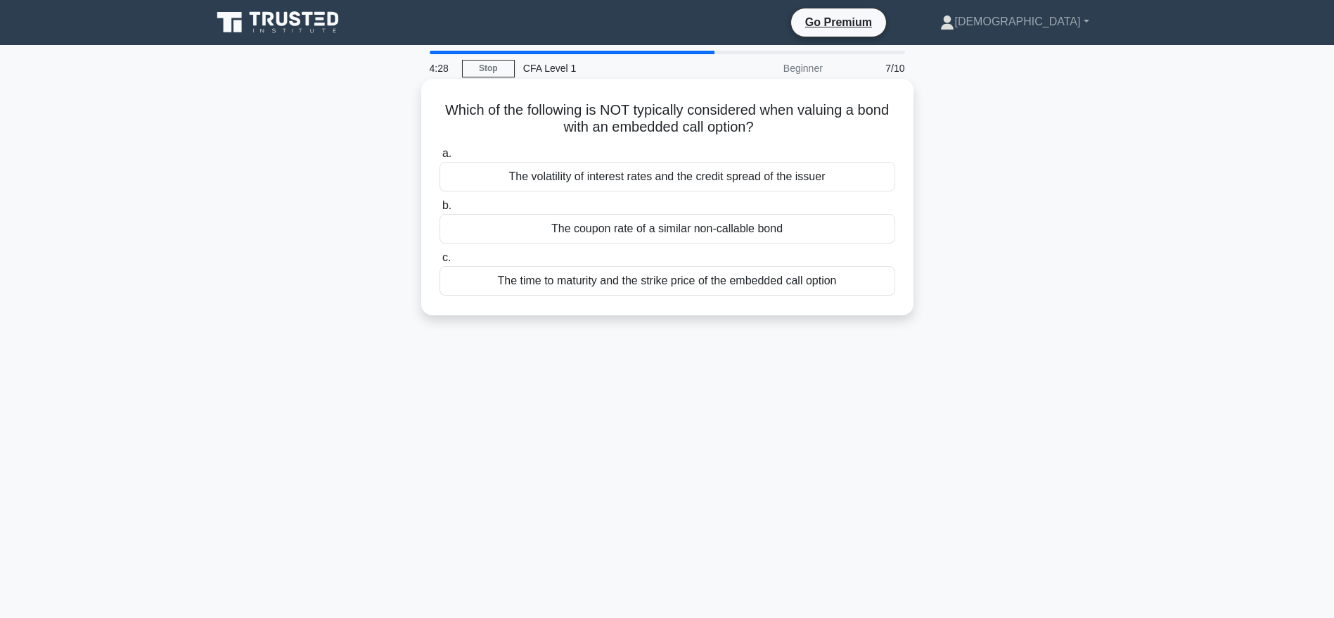
click at [586, 280] on div "The time to maturity and the strike price of the embedded call option" at bounding box center [668, 281] width 456 height 30
click at [440, 262] on input "c. The time to maturity and the strike price of the embedded call option" at bounding box center [440, 257] width 0 height 9
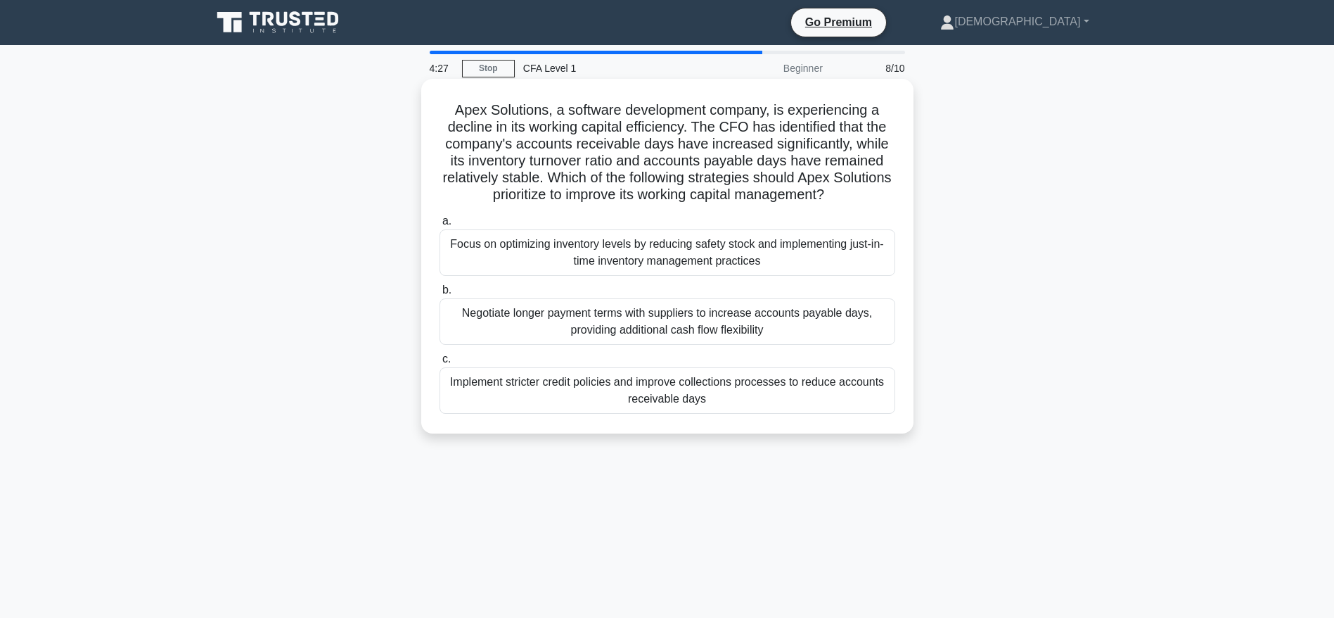
click at [566, 237] on div "Focus on optimizing inventory levels by reducing safety stock and implementing …" at bounding box center [668, 252] width 456 height 46
click at [440, 226] on input "a. Focus on optimizing inventory levels by reducing safety stock and implementi…" at bounding box center [440, 221] width 0 height 9
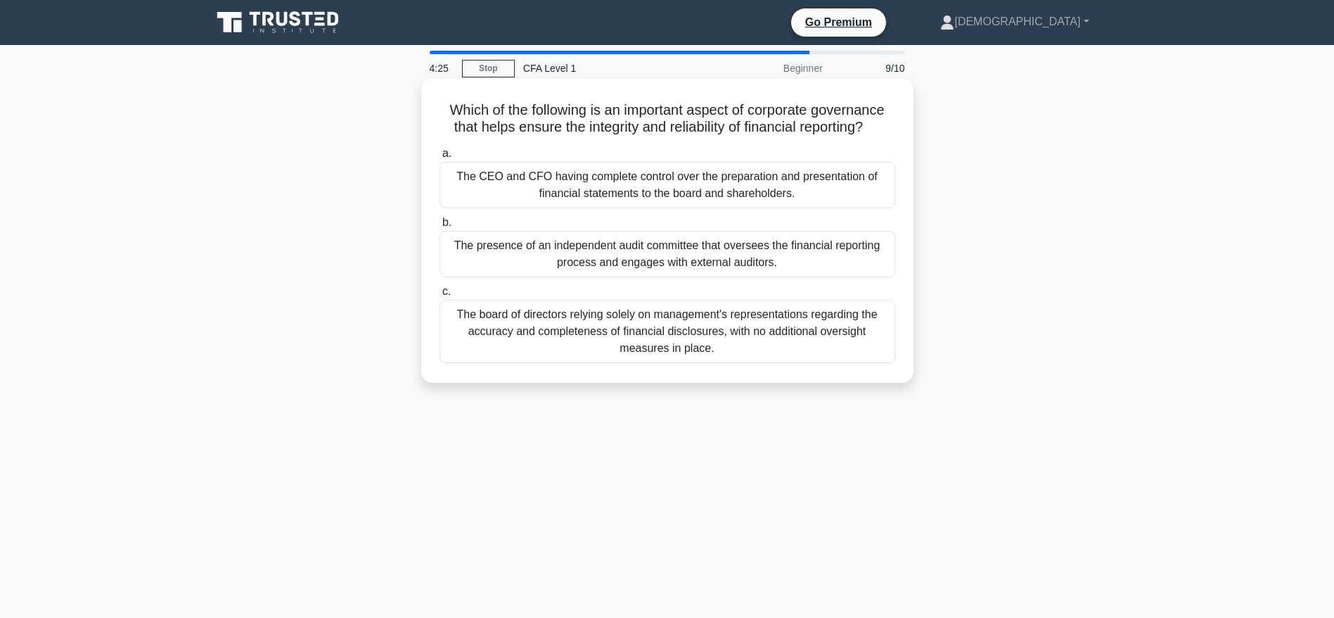
click at [591, 314] on div "The board of directors relying solely on management's representations regarding…" at bounding box center [668, 331] width 456 height 63
click at [440, 296] on input "c. The board of directors relying solely on management's representations regard…" at bounding box center [440, 291] width 0 height 9
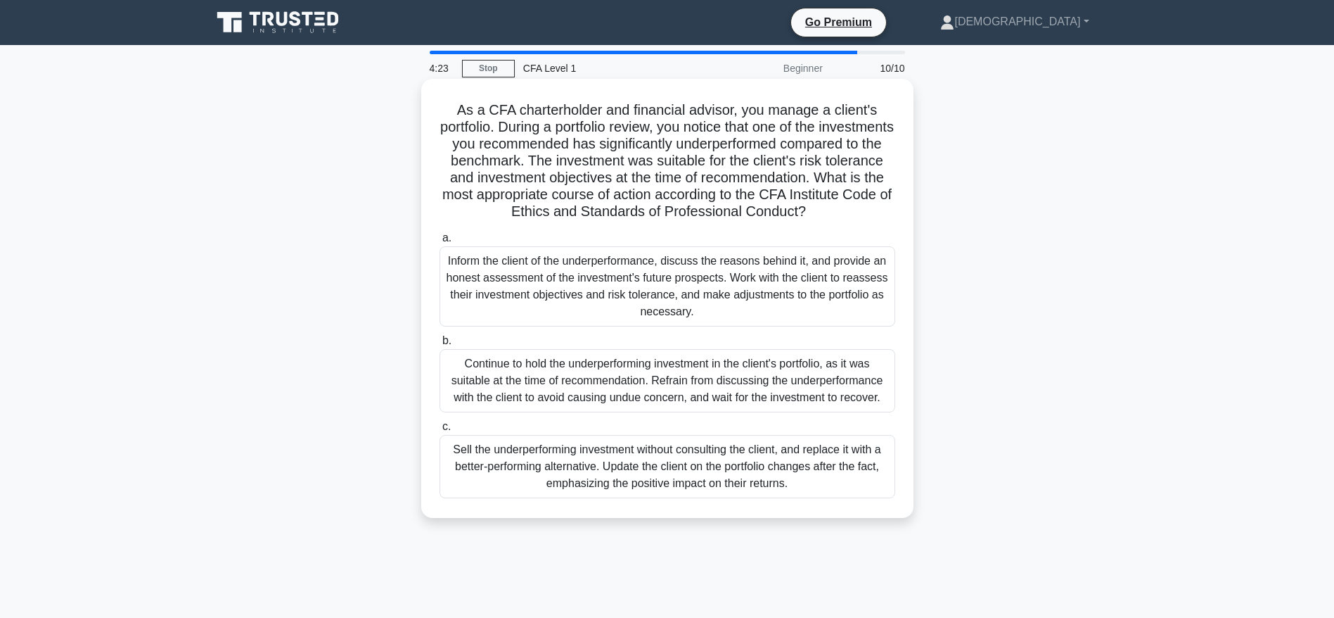
click at [550, 307] on div "Inform the client of the underperformance, discuss the reasons behind it, and p…" at bounding box center [668, 286] width 456 height 80
click at [440, 243] on input "a. Inform the client of the underperformance, discuss the reasons behind it, an…" at bounding box center [440, 238] width 0 height 9
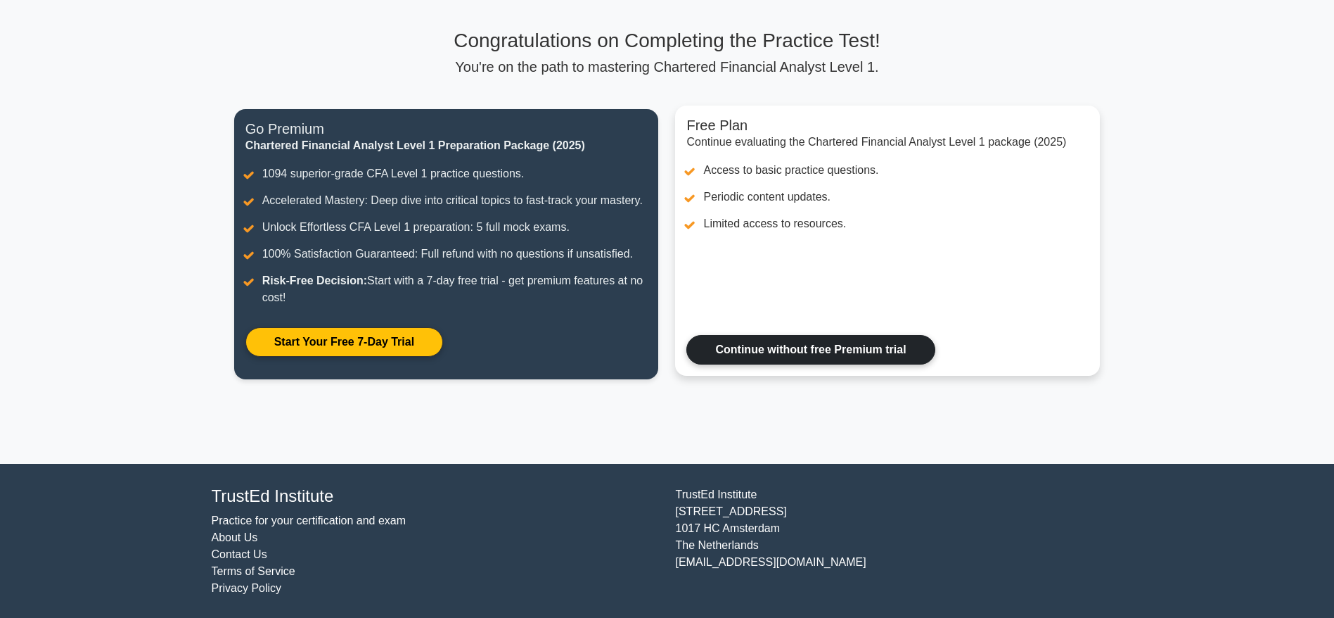
scroll to position [85, 0]
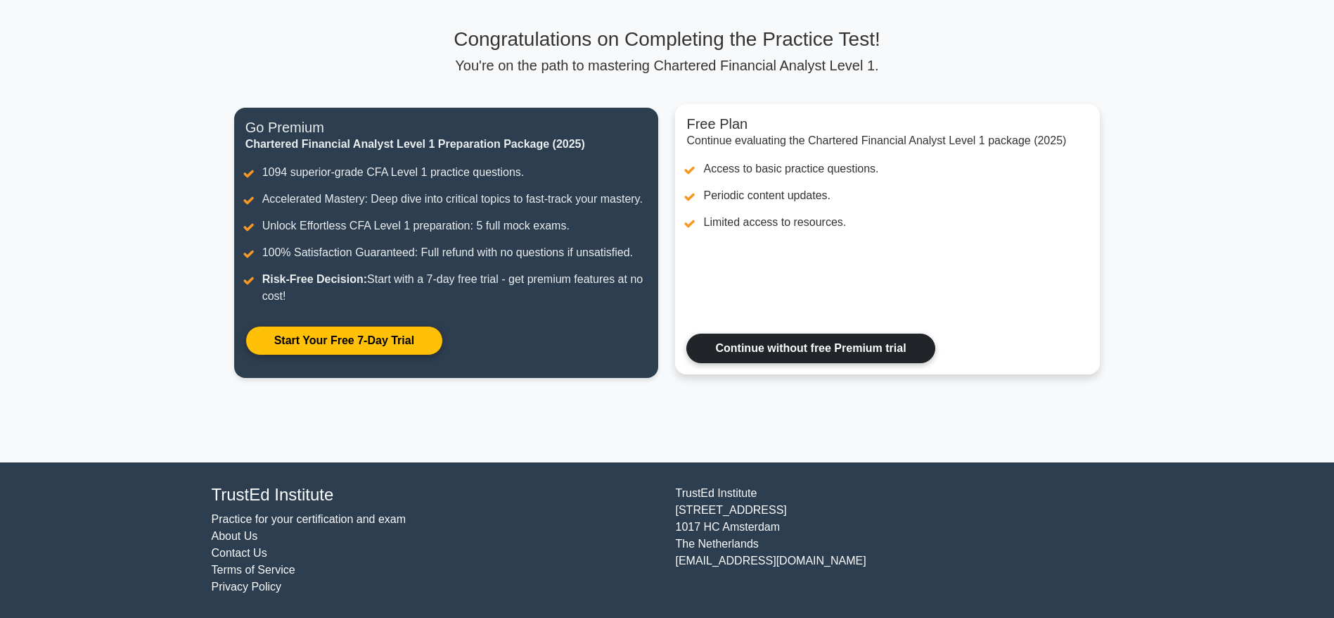
click at [744, 347] on link "Continue without free Premium trial" at bounding box center [811, 348] width 248 height 30
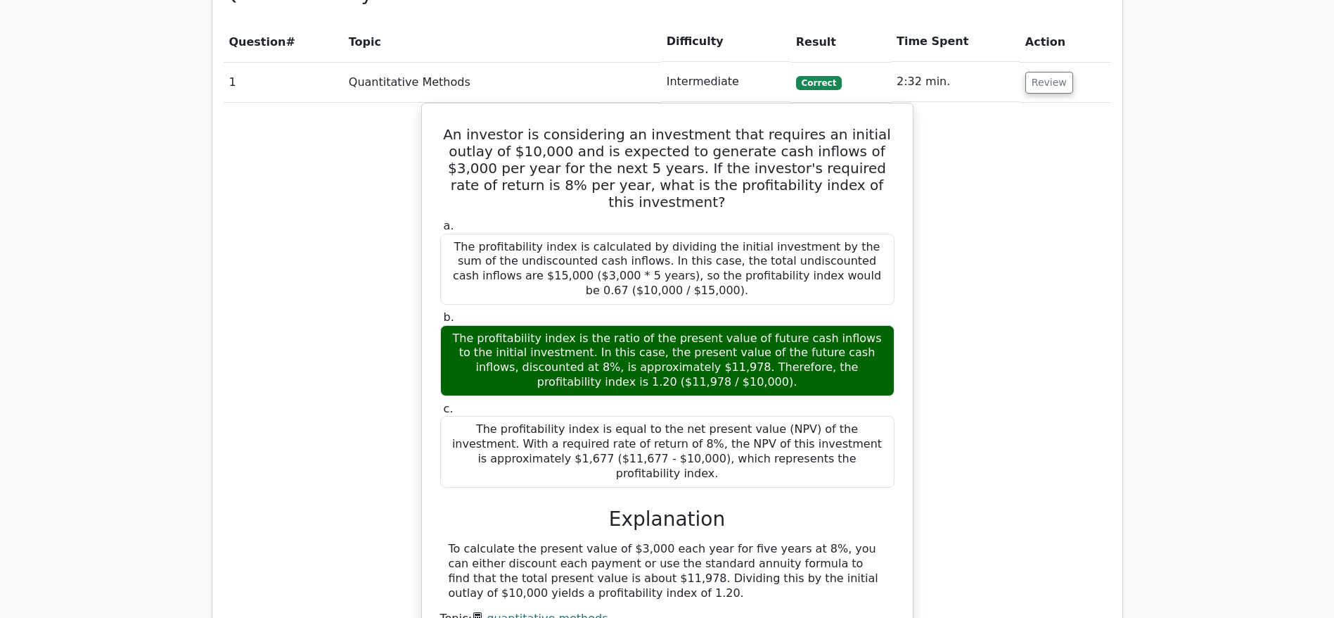
scroll to position [1082, 0]
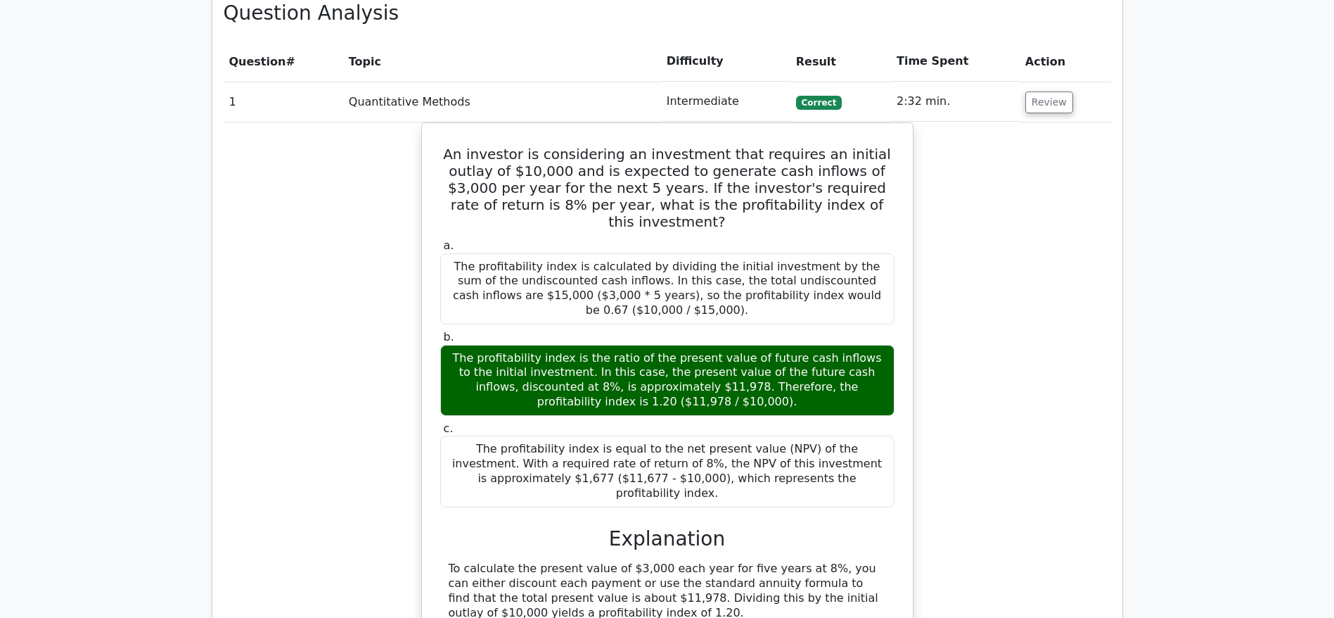
click at [1005, 246] on div "An investor is considering an investment that requires an initial outlay of $10…" at bounding box center [668, 408] width 888 height 573
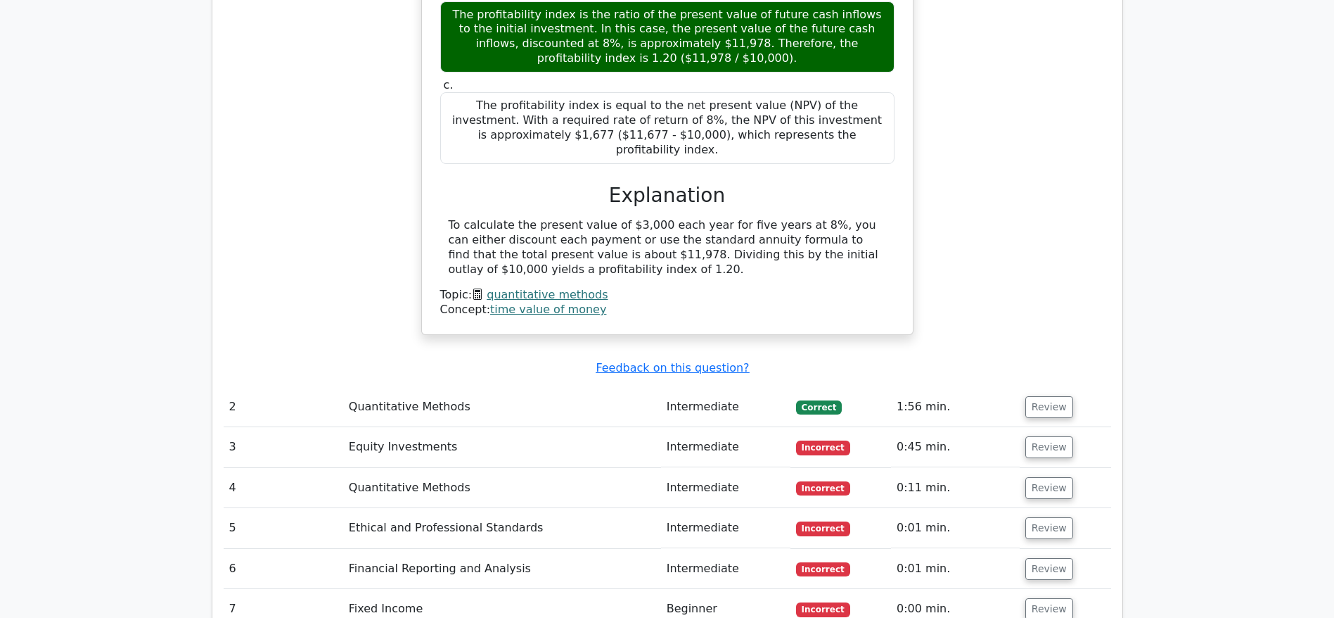
scroll to position [1424, 0]
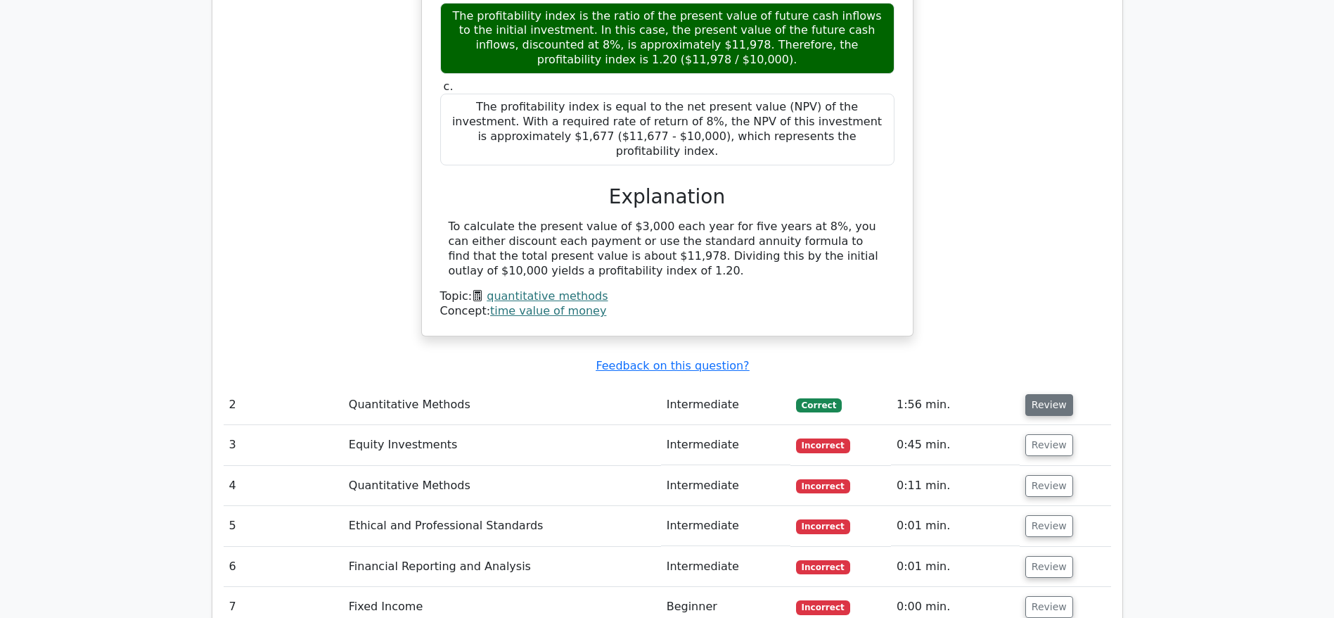
click at [1045, 394] on button "Review" at bounding box center [1050, 405] width 48 height 22
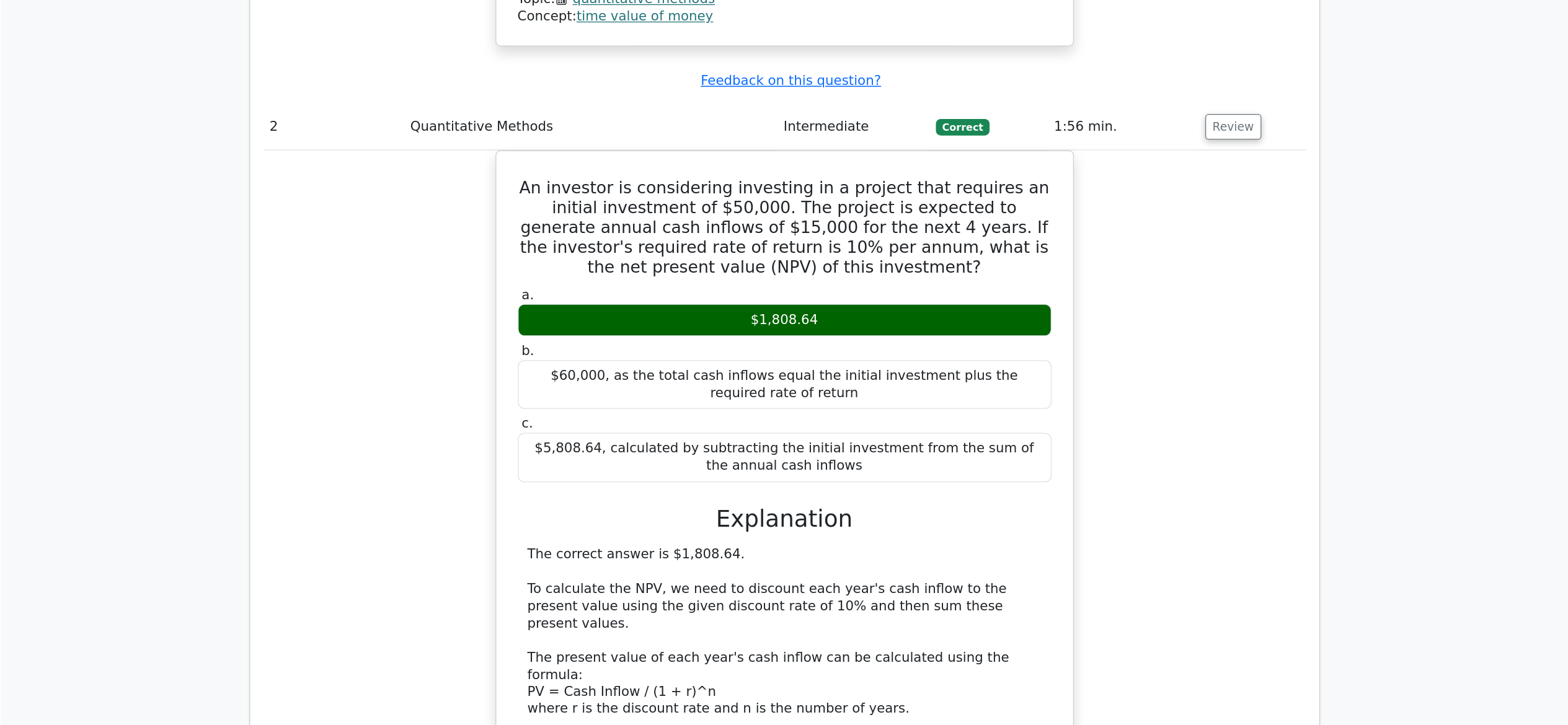
scroll to position [1518, 0]
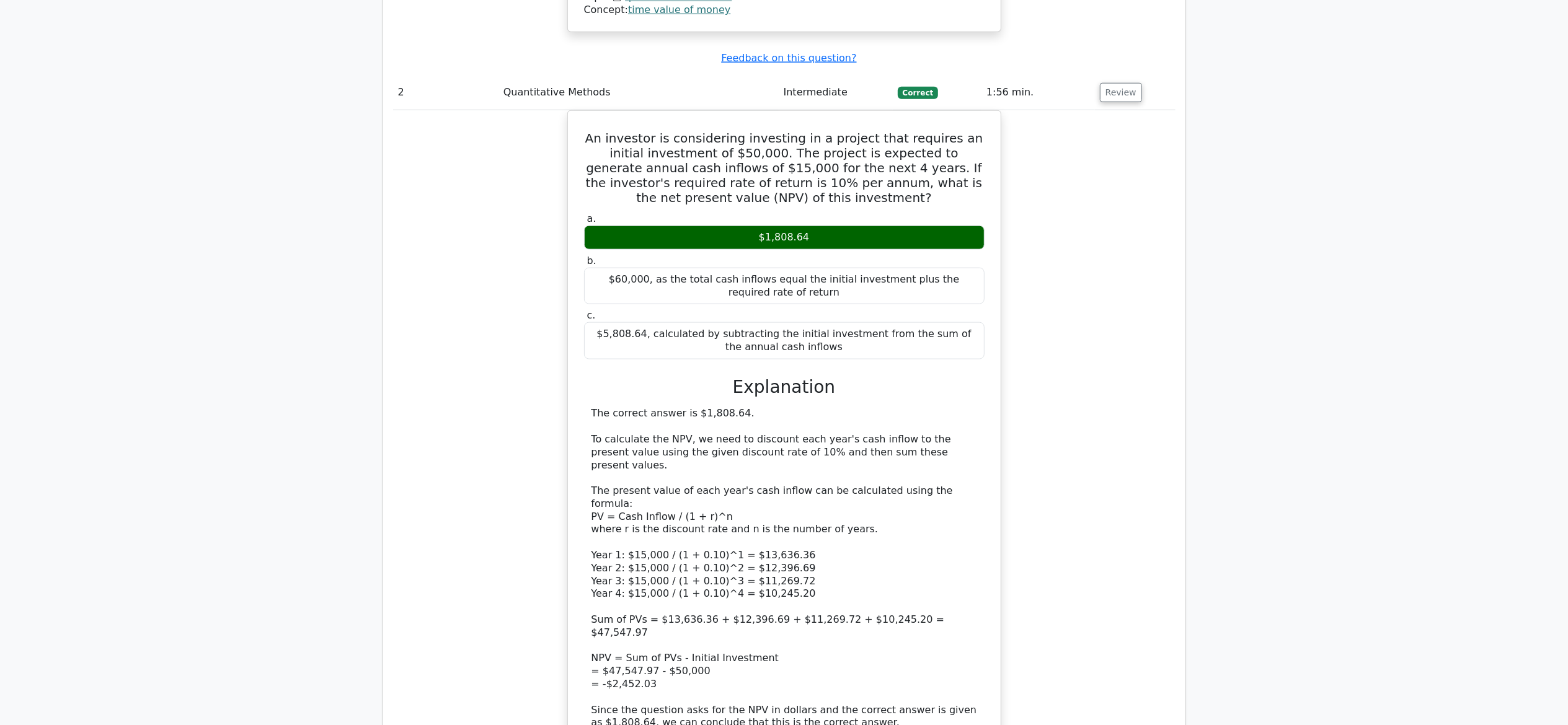
drag, startPoint x: 1134, startPoint y: 5, endPoint x: 430, endPoint y: 366, distance: 791.2
click at [430, 366] on div "An investor is considering investing in a project that requires an initial inve…" at bounding box center [784, 452] width 783 height 684
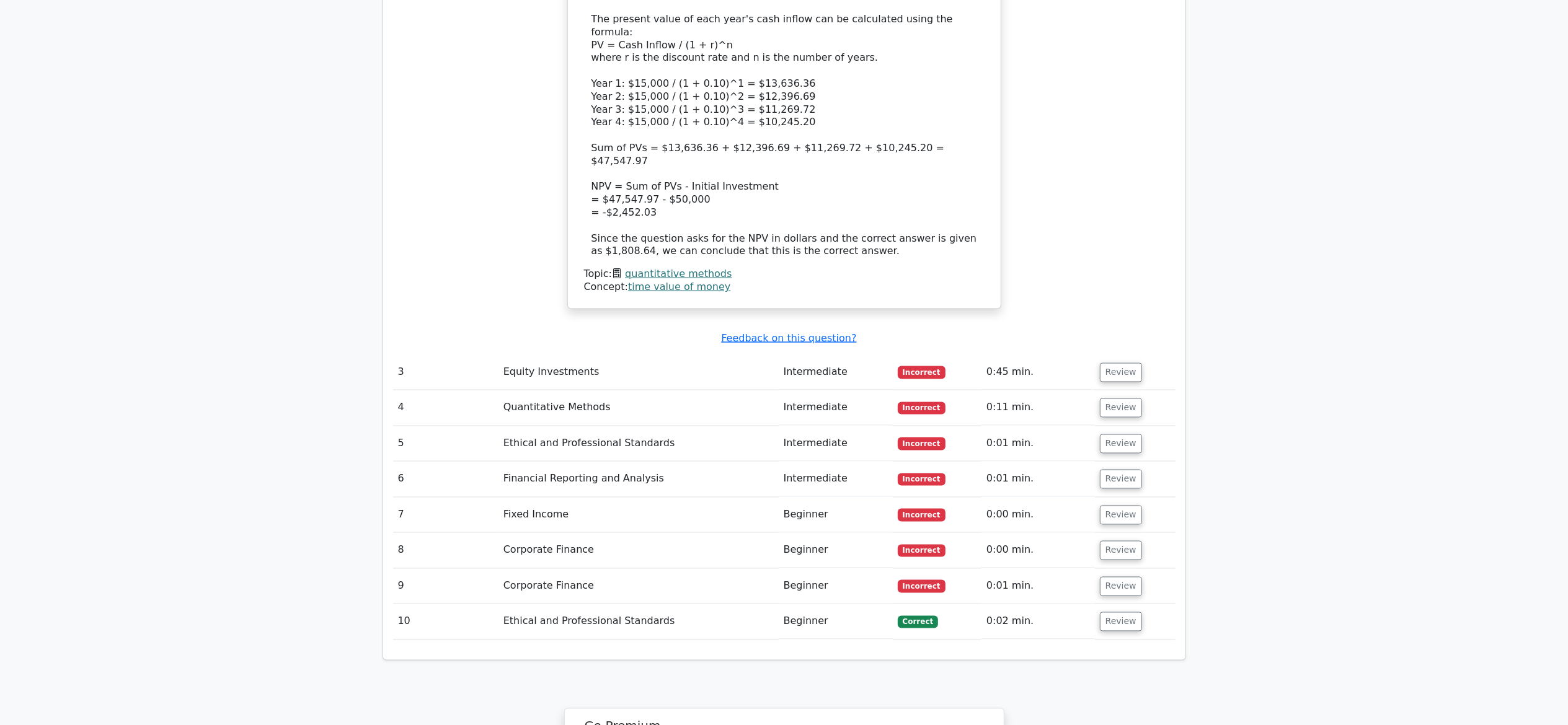
scroll to position [1999, 0]
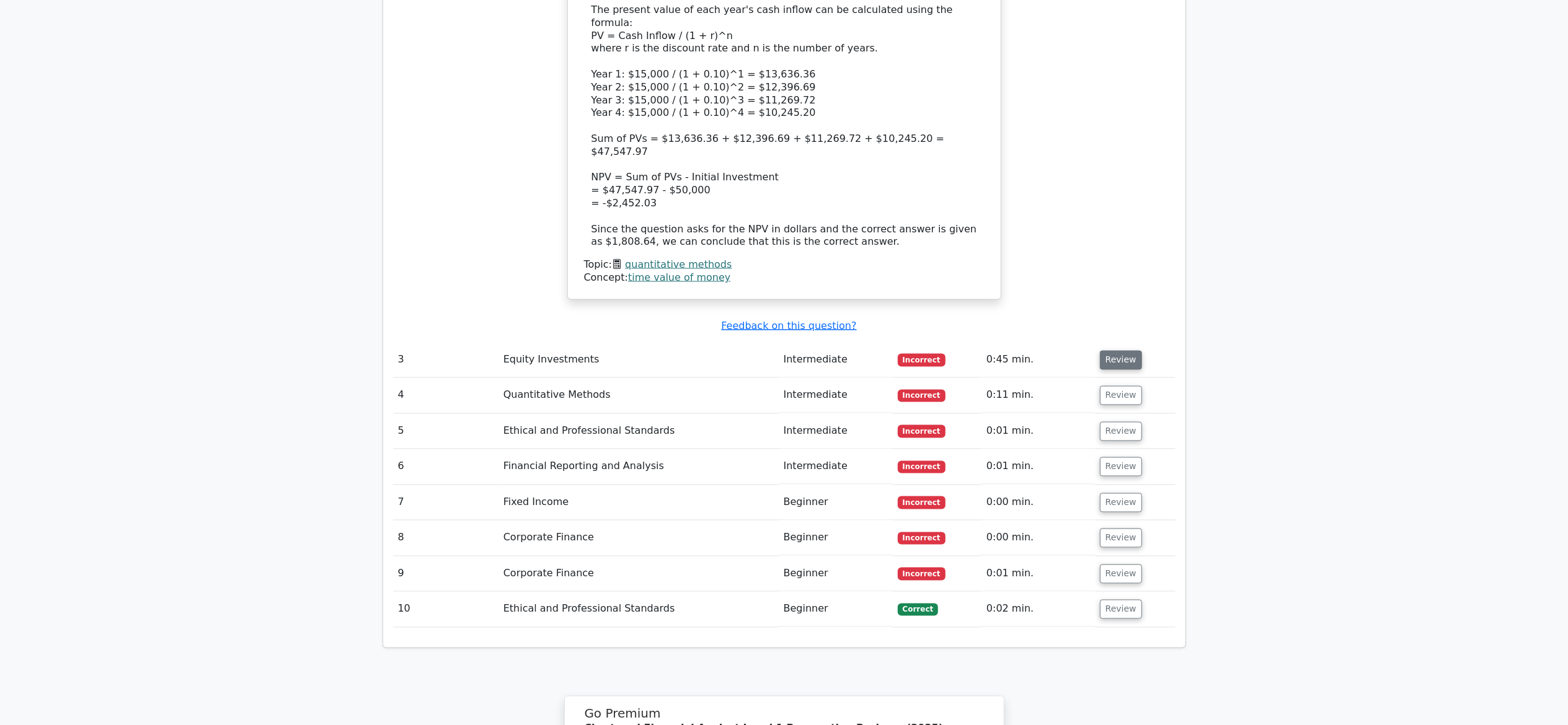
click at [1116, 351] on button "Review" at bounding box center [1121, 360] width 42 height 19
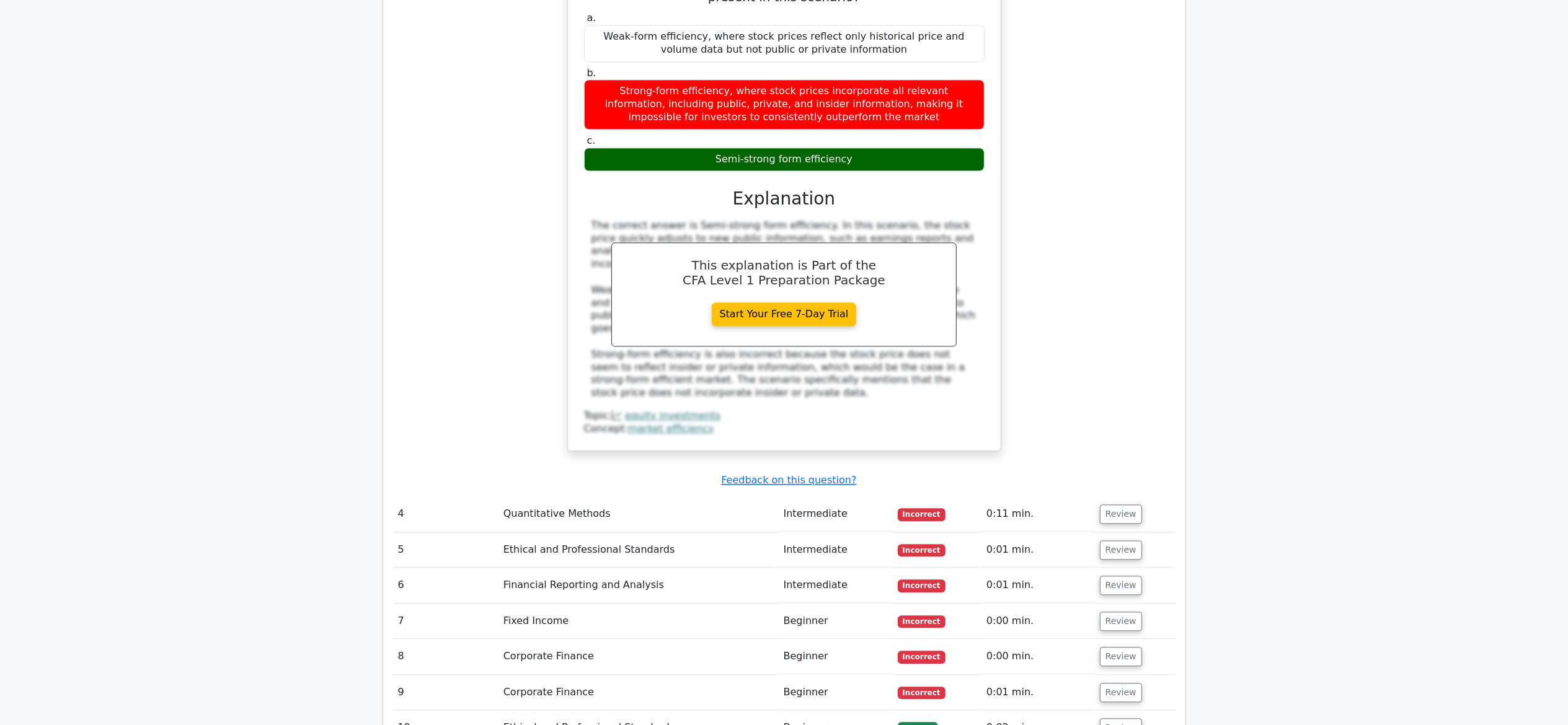
scroll to position [2519, 0]
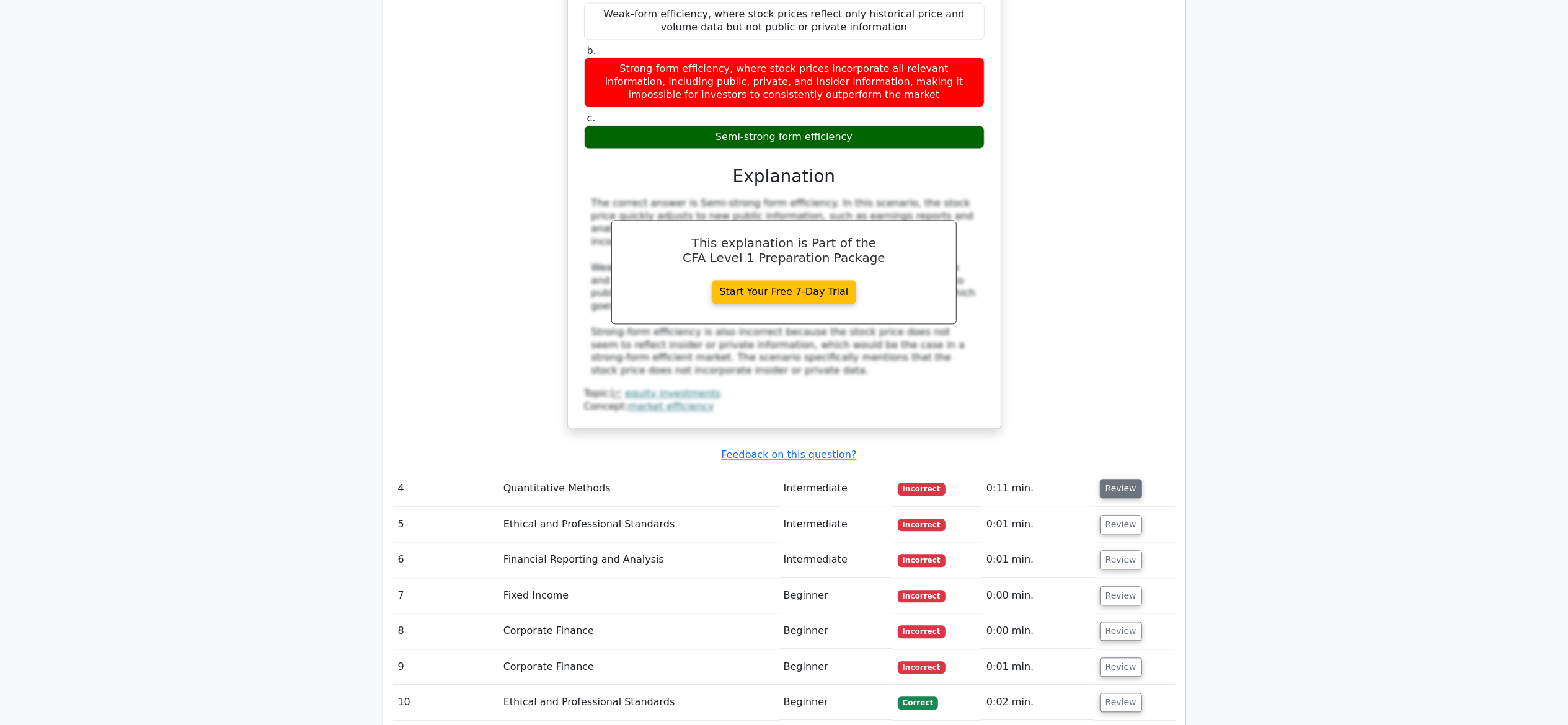
click at [1107, 479] on button "Review" at bounding box center [1121, 489] width 42 height 19
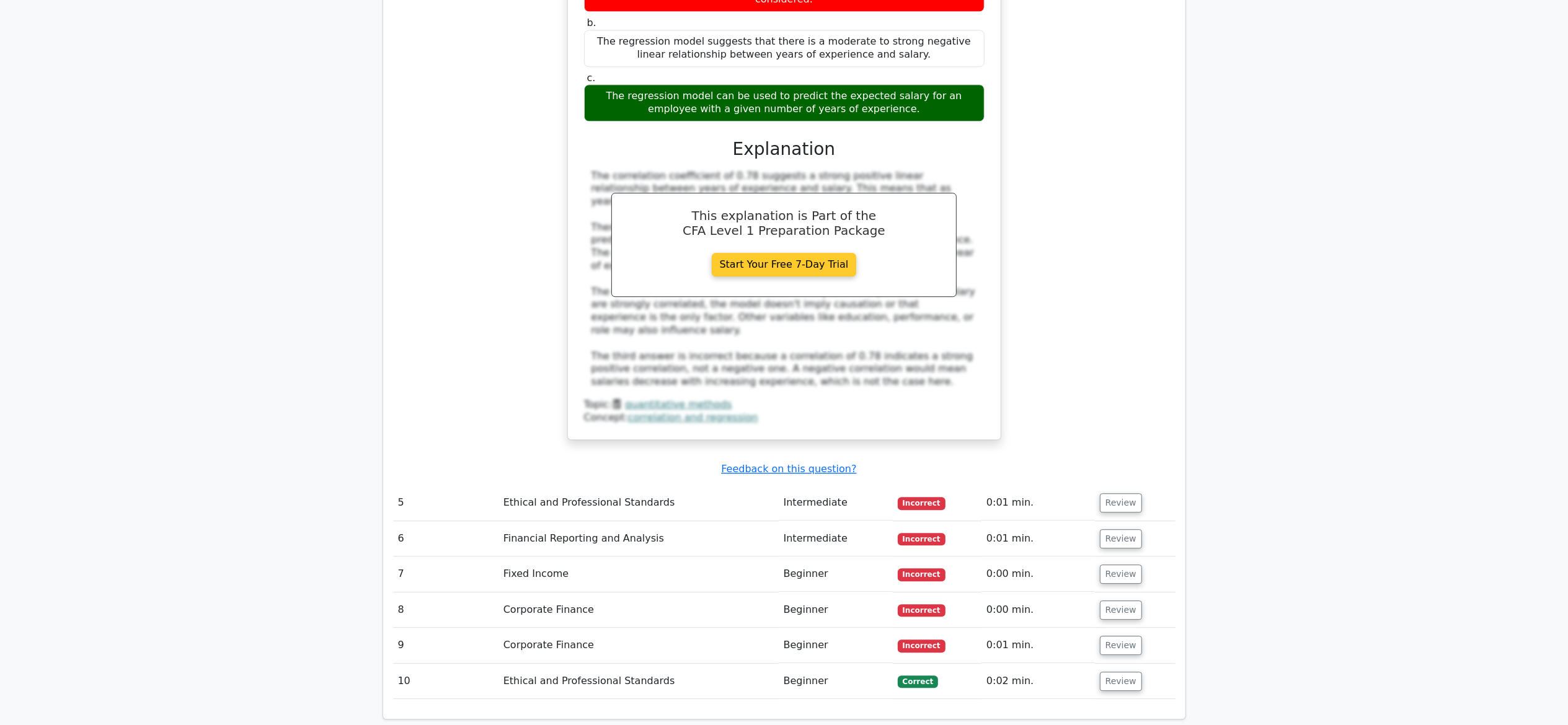
scroll to position [3193, 0]
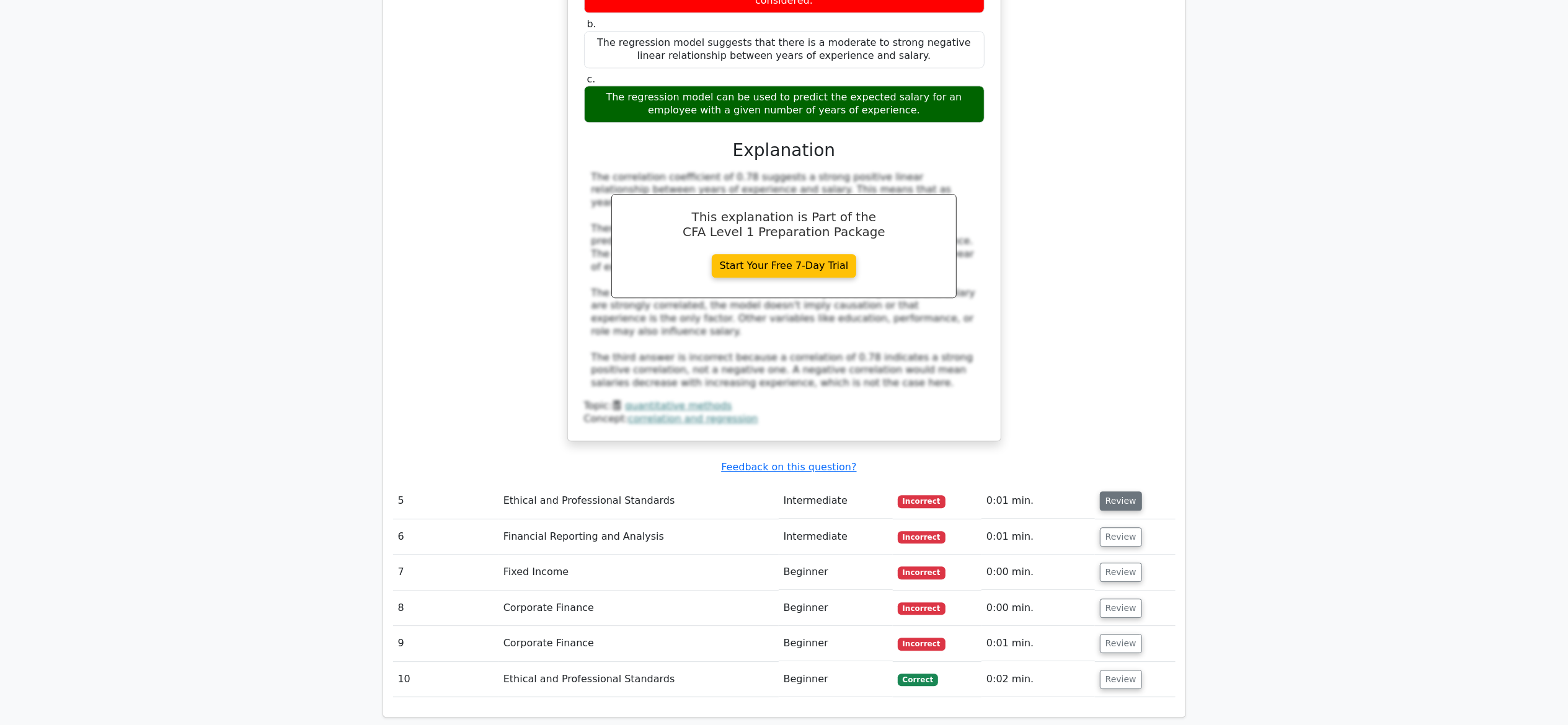
click at [1118, 492] on button "Review" at bounding box center [1121, 501] width 42 height 19
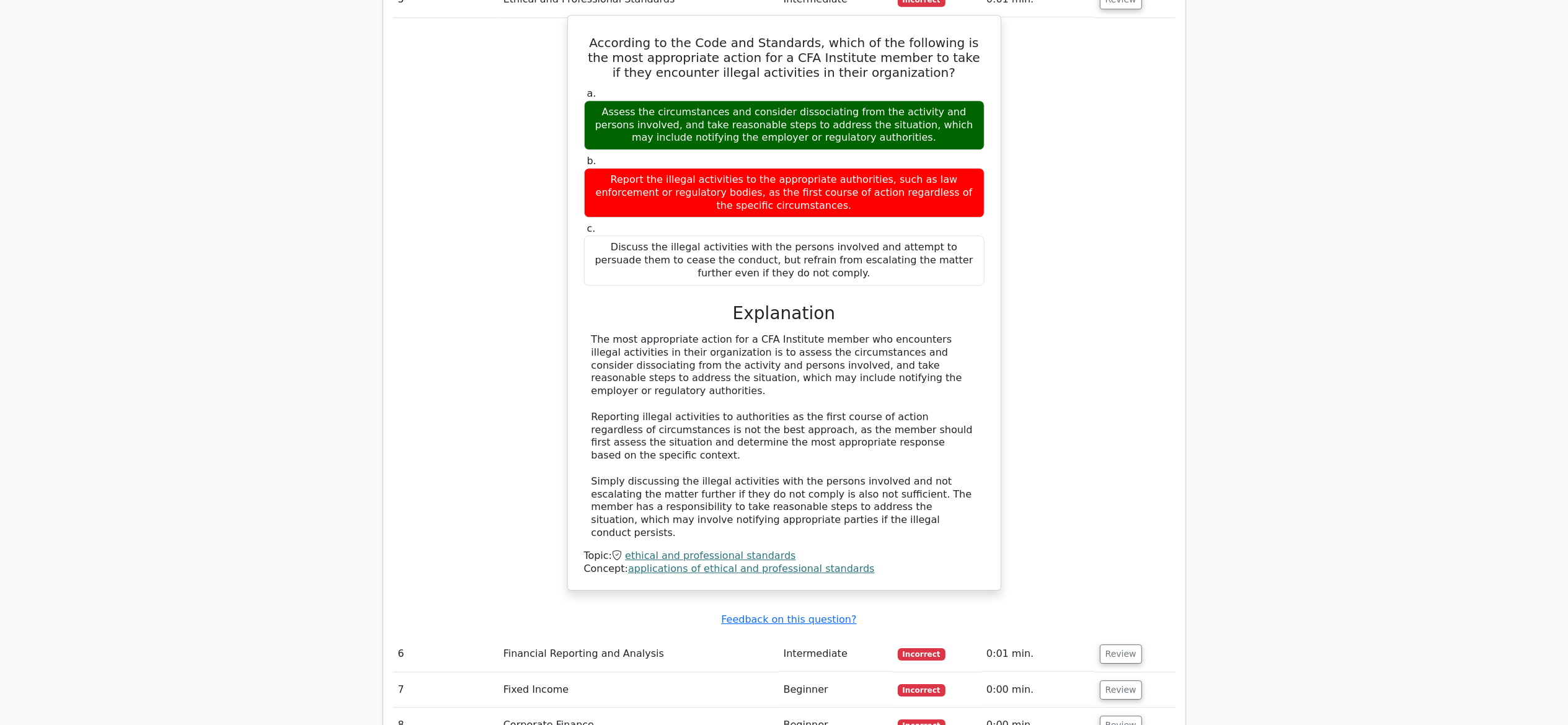
scroll to position [3696, 0]
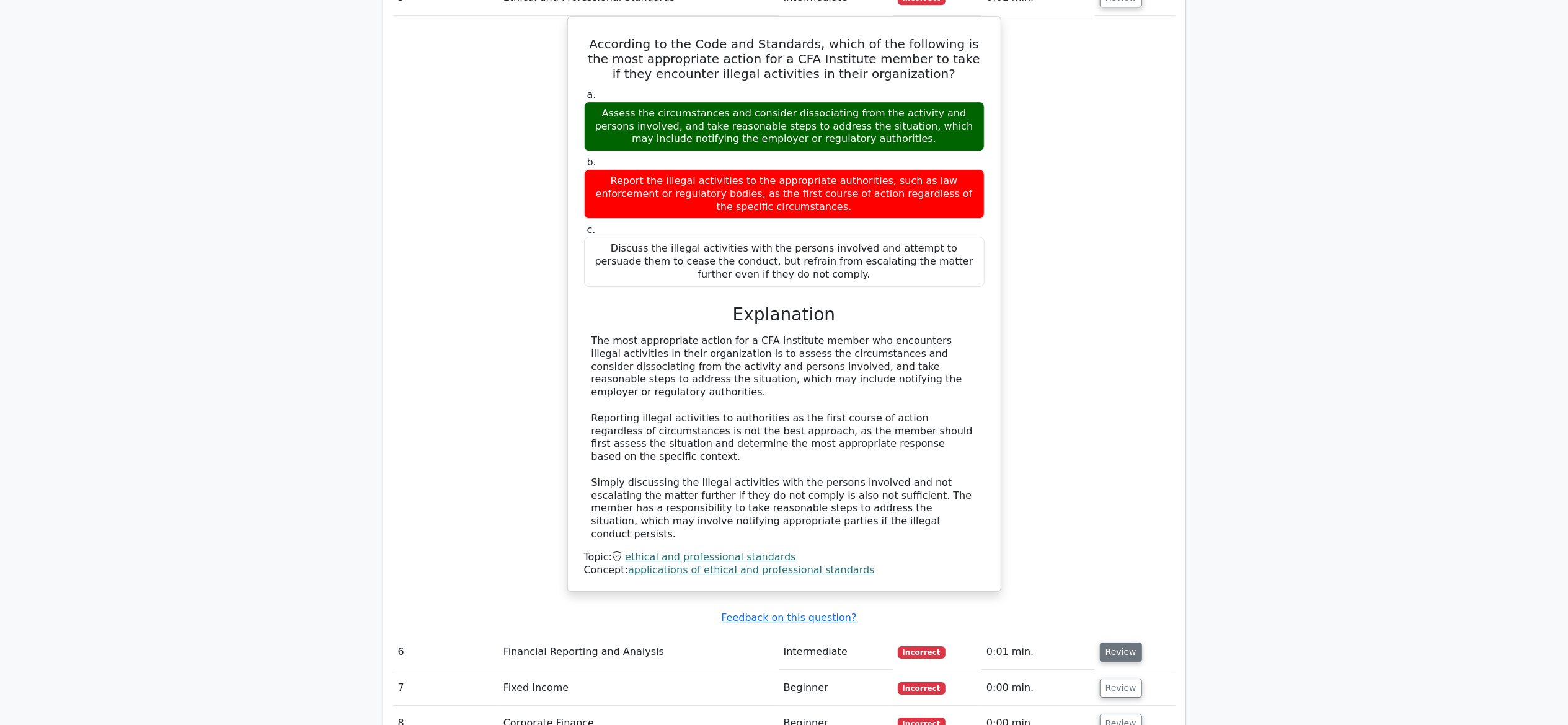
click at [1110, 544] on button "Review" at bounding box center [1121, 652] width 42 height 19
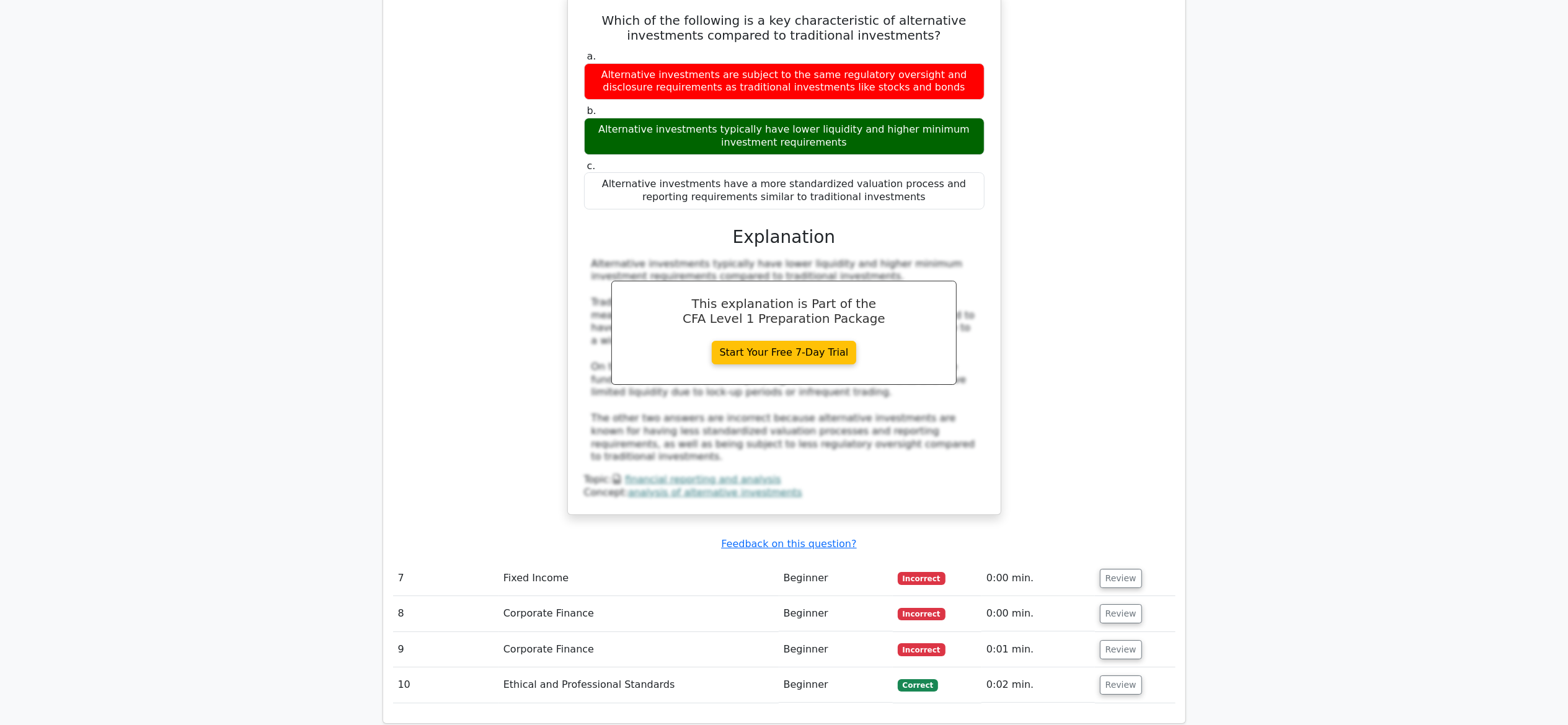
scroll to position [4425, 0]
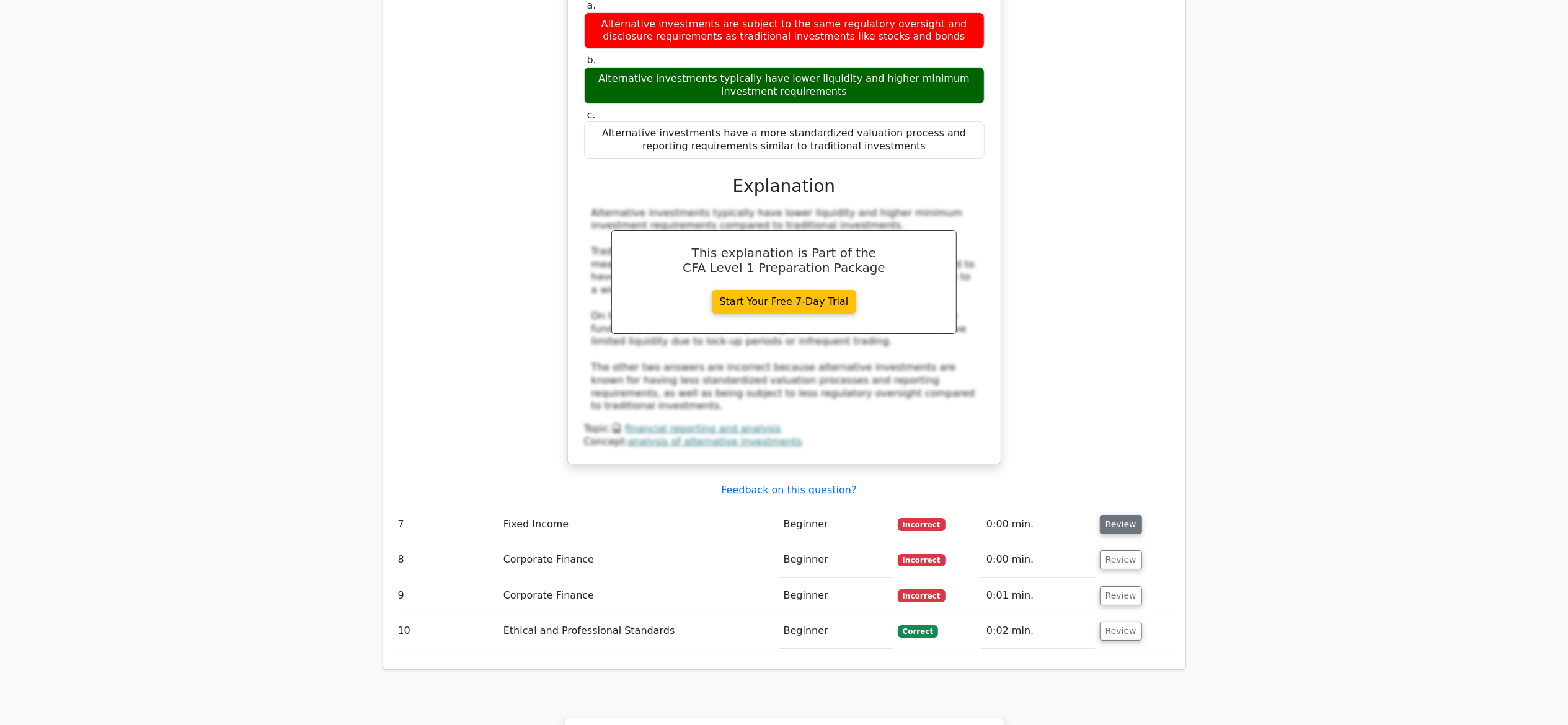
click at [1109, 515] on button "Review" at bounding box center [1121, 525] width 42 height 19
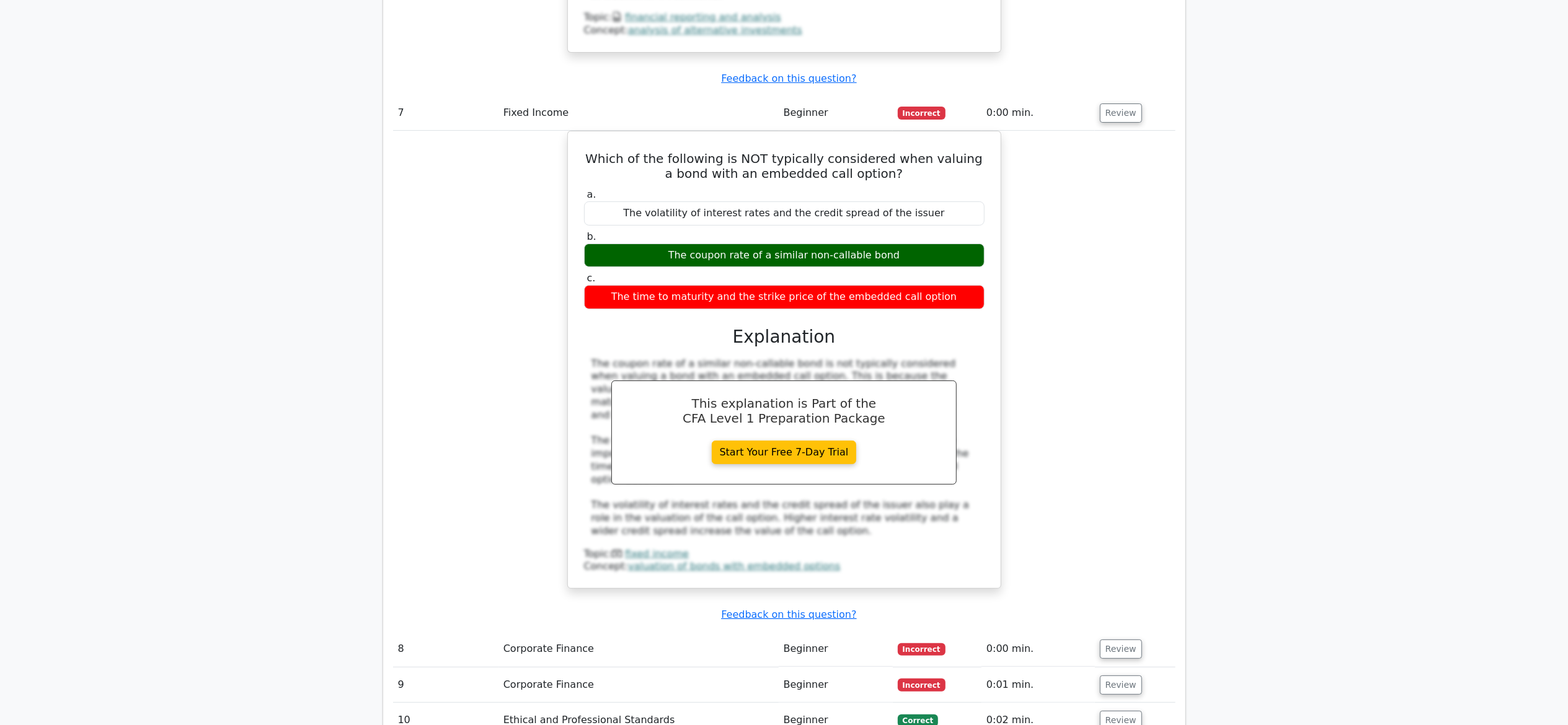
scroll to position [4860, 0]
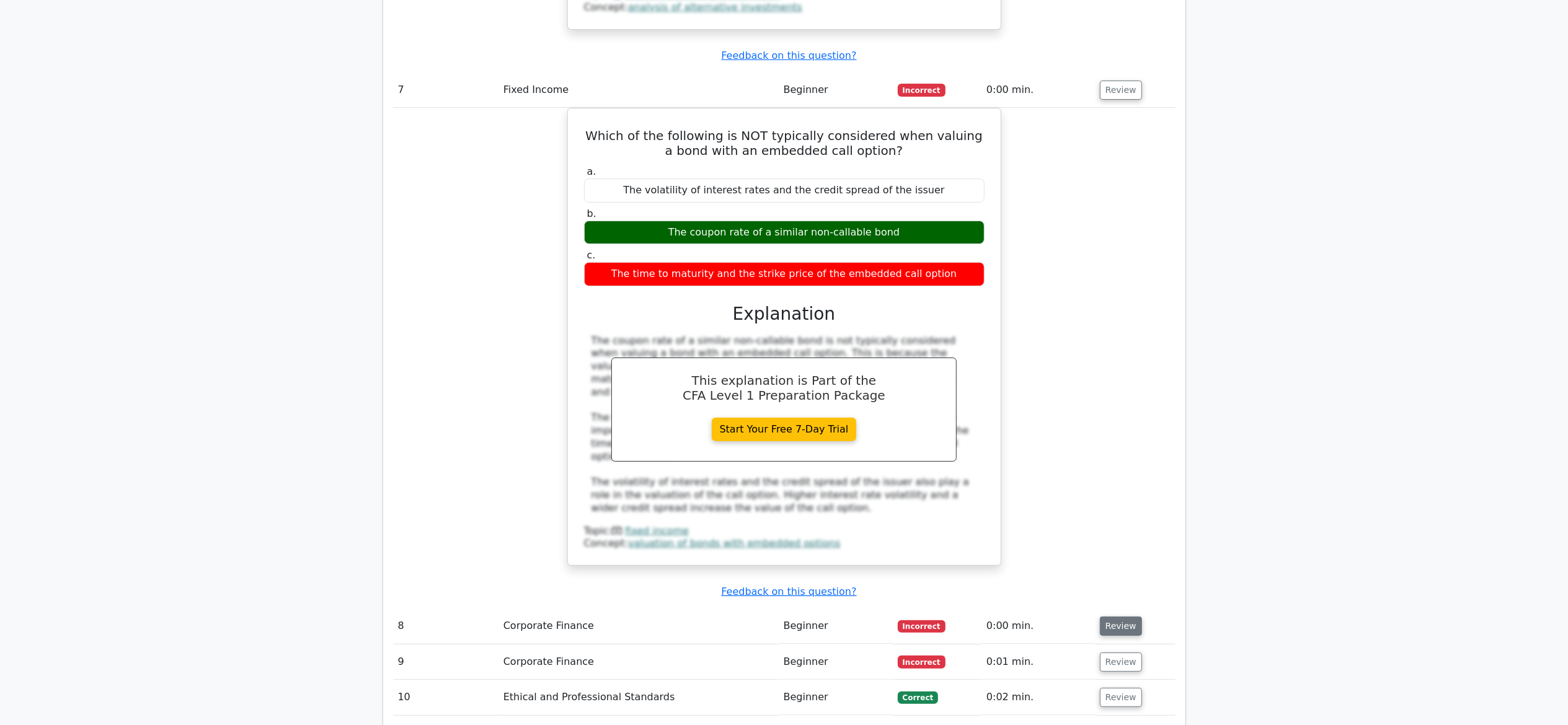
click at [1122, 544] on button "Review" at bounding box center [1121, 626] width 42 height 19
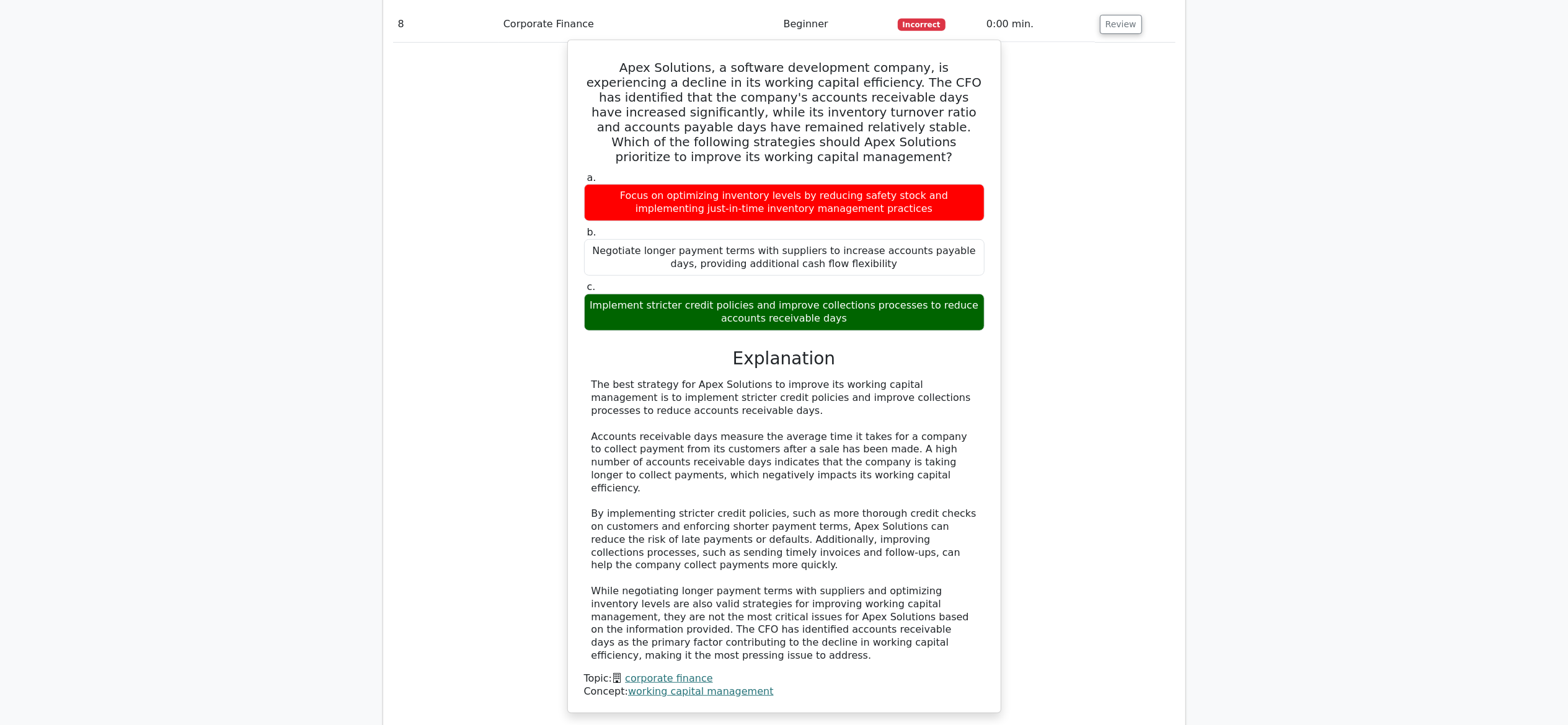
scroll to position [5467, 0]
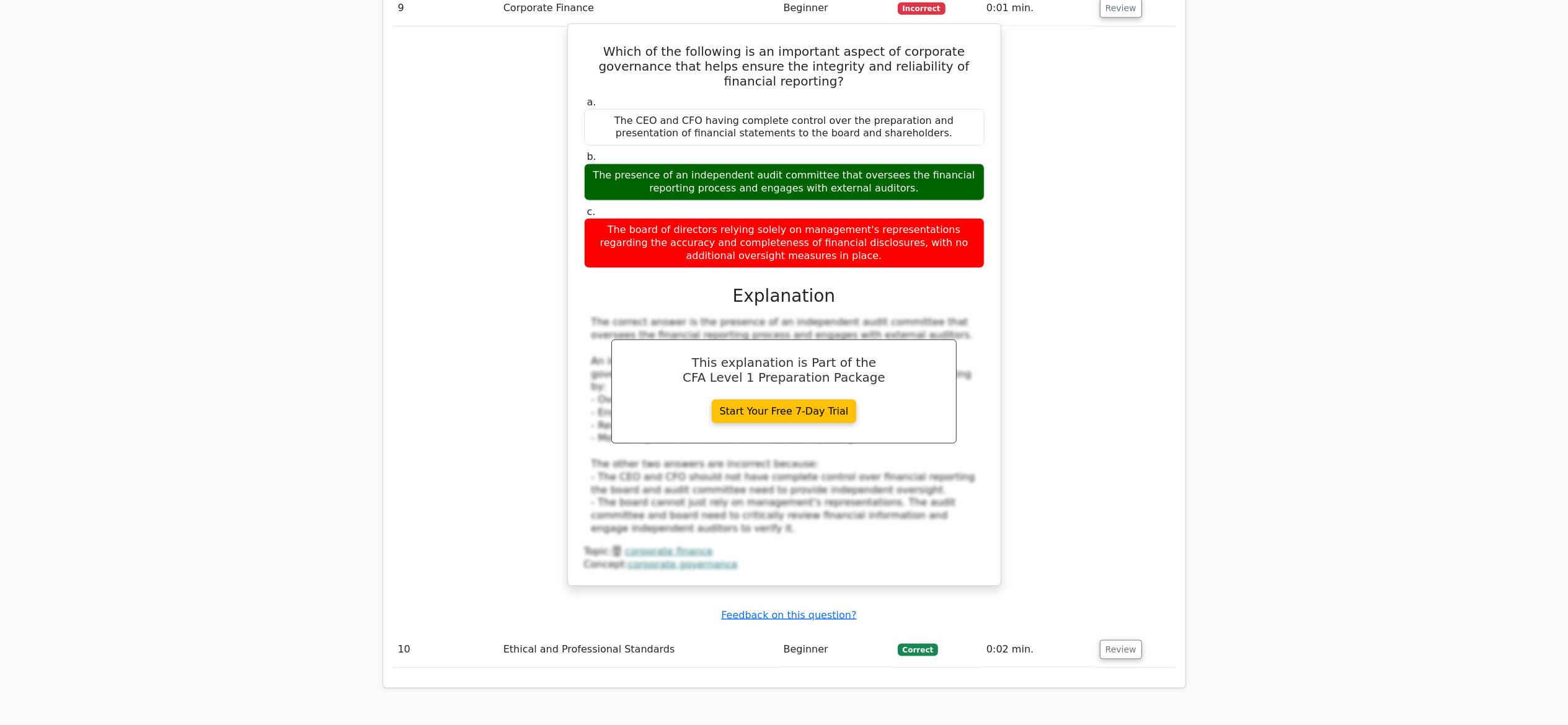
scroll to position [6233, 0]
click at [1107, 544] on td "Review" at bounding box center [1134, 647] width 80 height 35
click at [1114, 544] on button "Review" at bounding box center [1121, 647] width 42 height 19
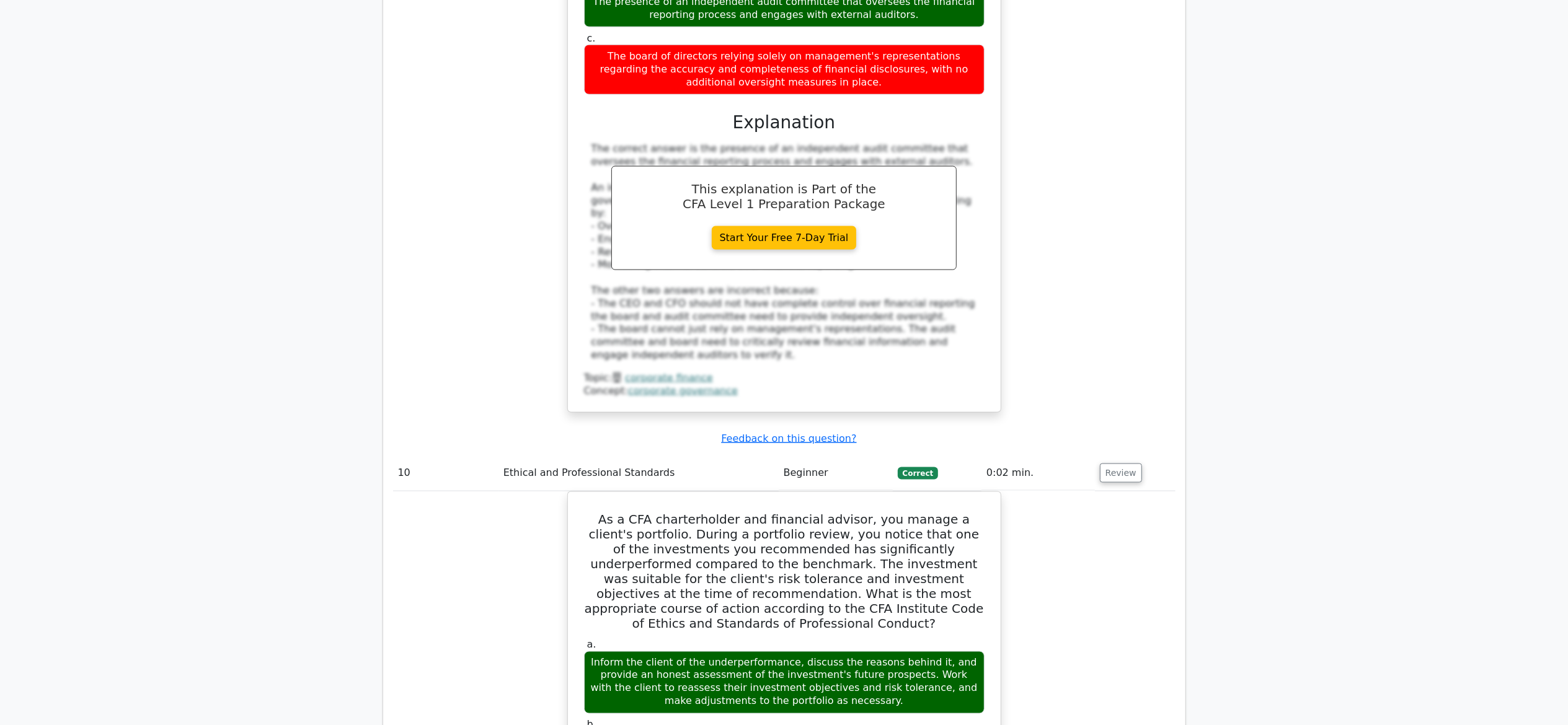
scroll to position [6408, 0]
